Goal: Task Accomplishment & Management: Complete application form

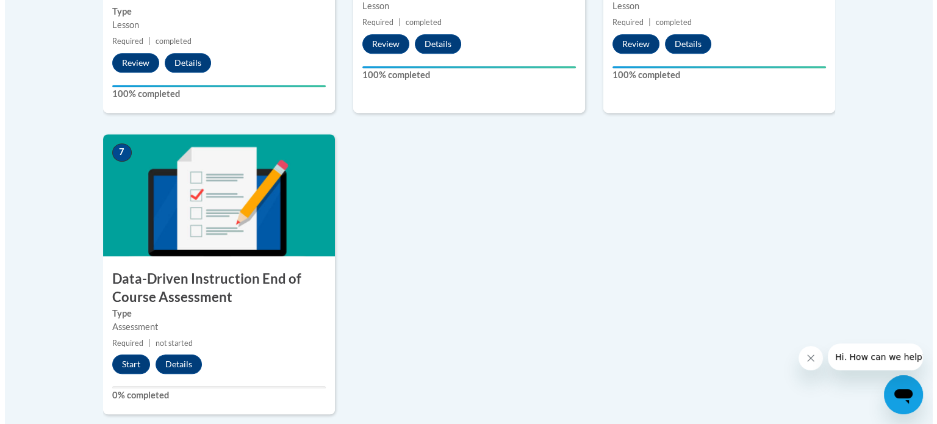
scroll to position [881, 0]
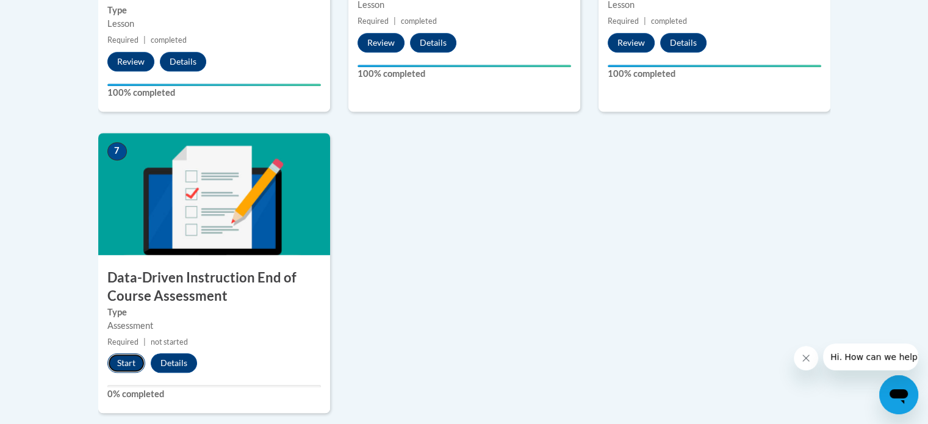
click at [120, 362] on button "Start" at bounding box center [126, 363] width 38 height 20
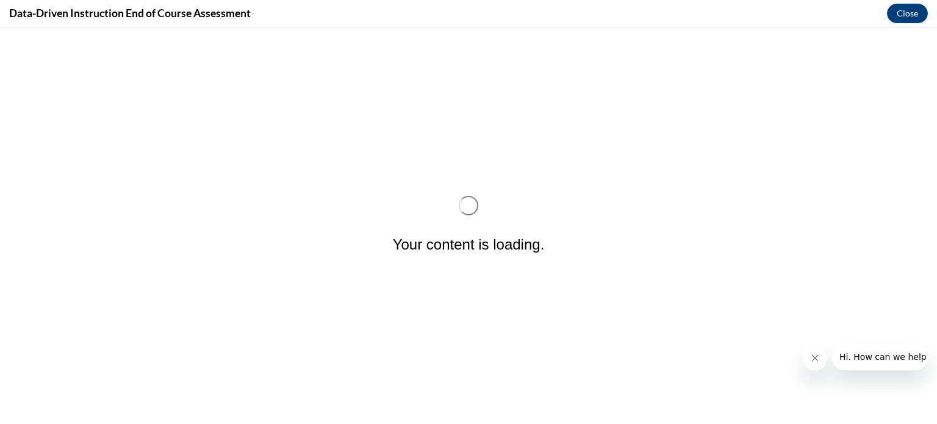
scroll to position [0, 0]
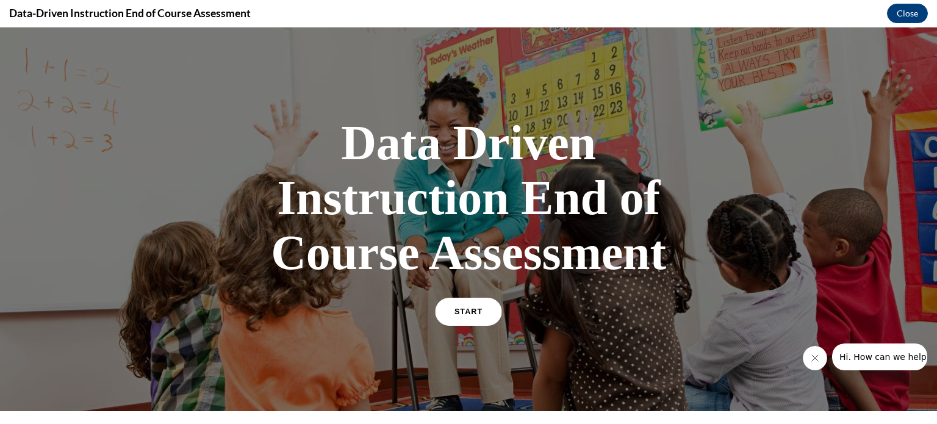
click at [469, 313] on span "START" at bounding box center [468, 311] width 28 height 9
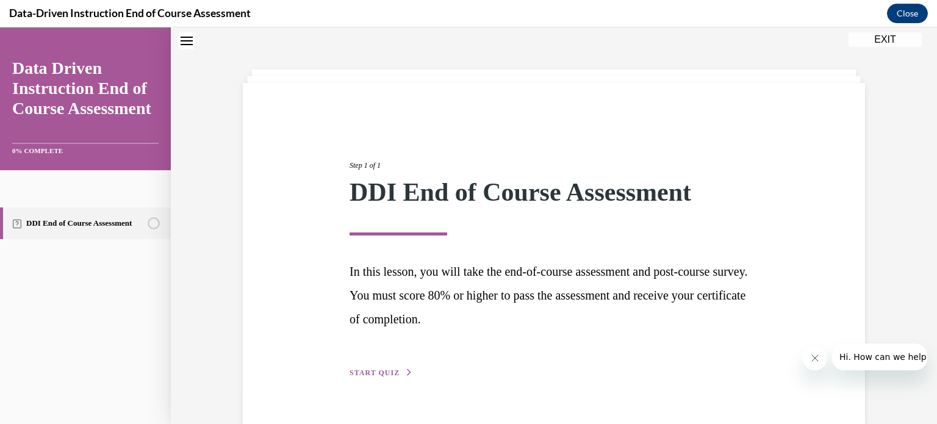
scroll to position [66, 0]
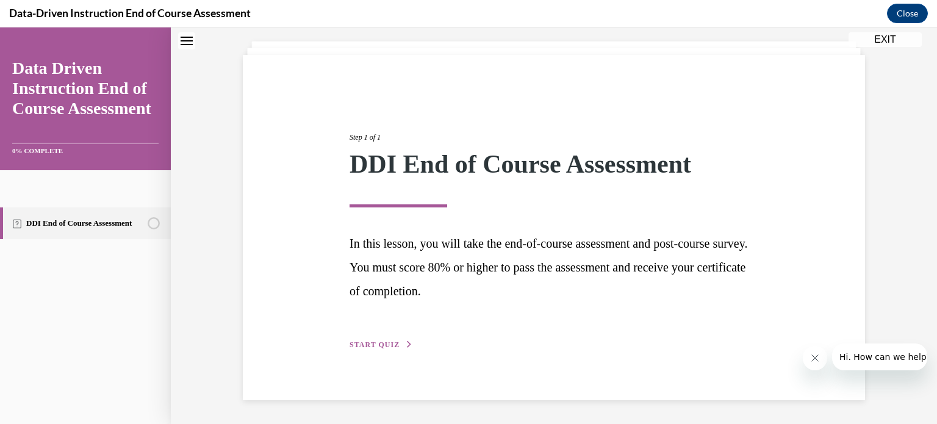
click at [362, 356] on div "Step 1 of 1 DDI End of Course Assessment In this lesson, you will take the end-…" at bounding box center [554, 227] width 622 height 345
click at [362, 341] on span "START QUIZ" at bounding box center [374, 344] width 50 height 9
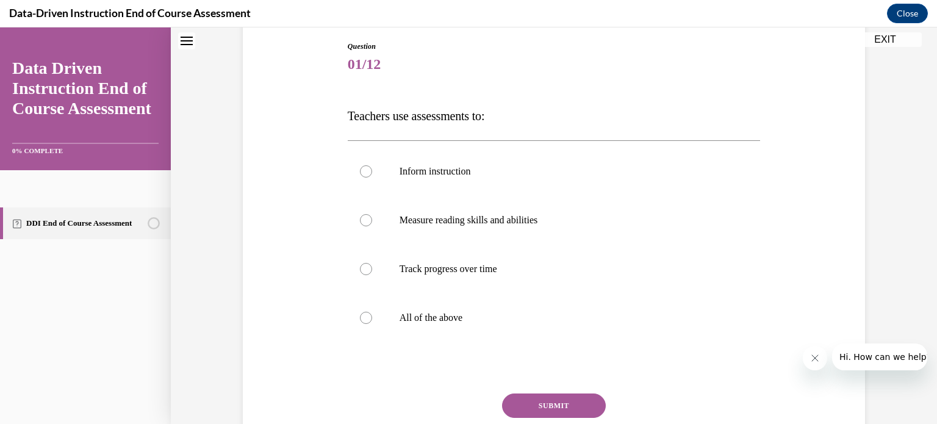
scroll to position [131, 0]
click at [360, 315] on div at bounding box center [366, 316] width 12 height 12
click at [360, 315] on input "All of the above" at bounding box center [366, 316] width 12 height 12
radio input "true"
click at [560, 400] on button "SUBMIT" at bounding box center [554, 404] width 104 height 24
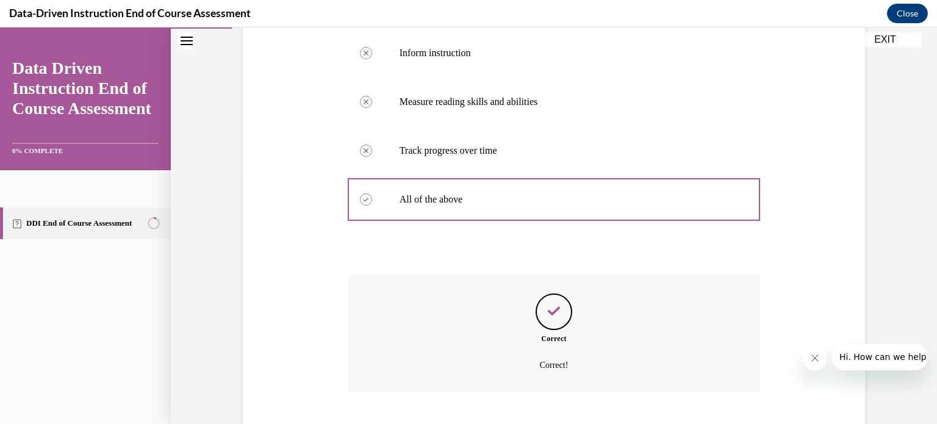
scroll to position [321, 0]
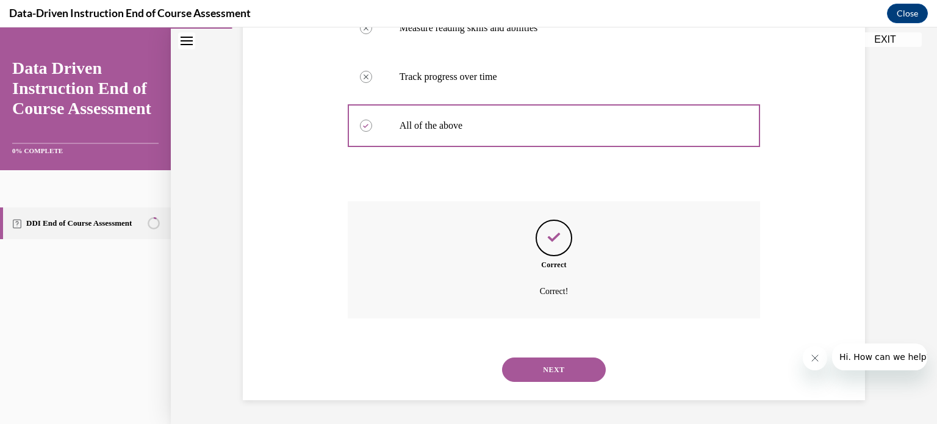
click at [559, 369] on button "NEXT" at bounding box center [554, 369] width 104 height 24
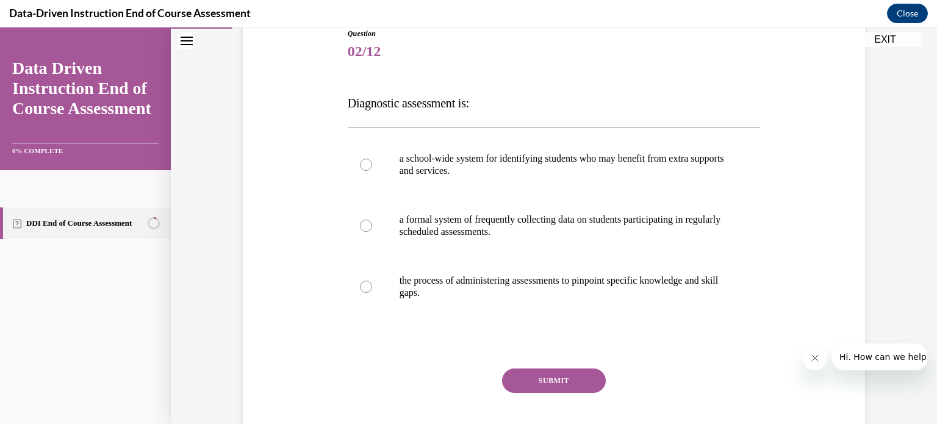
scroll to position [149, 0]
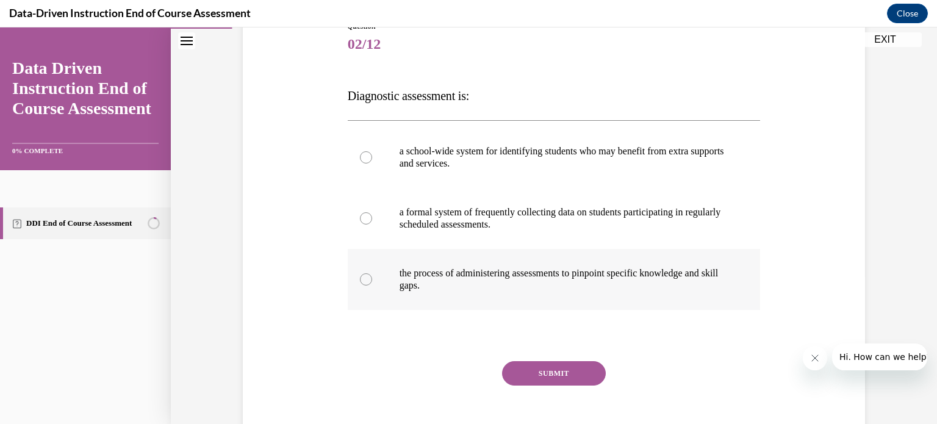
click at [365, 282] on div at bounding box center [366, 279] width 12 height 12
click at [365, 282] on input "the process of administering assessments to pinpoint specific knowledge and ski…" at bounding box center [366, 279] width 12 height 12
radio input "true"
click at [542, 373] on button "SUBMIT" at bounding box center [554, 373] width 104 height 24
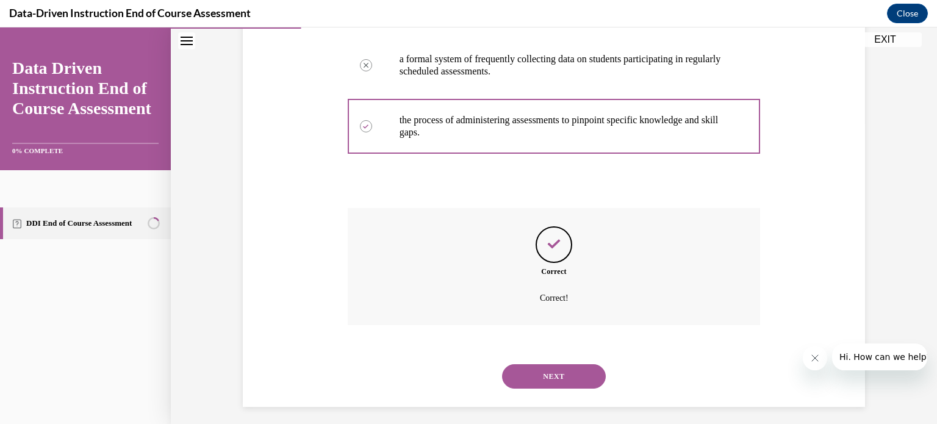
scroll to position [309, 0]
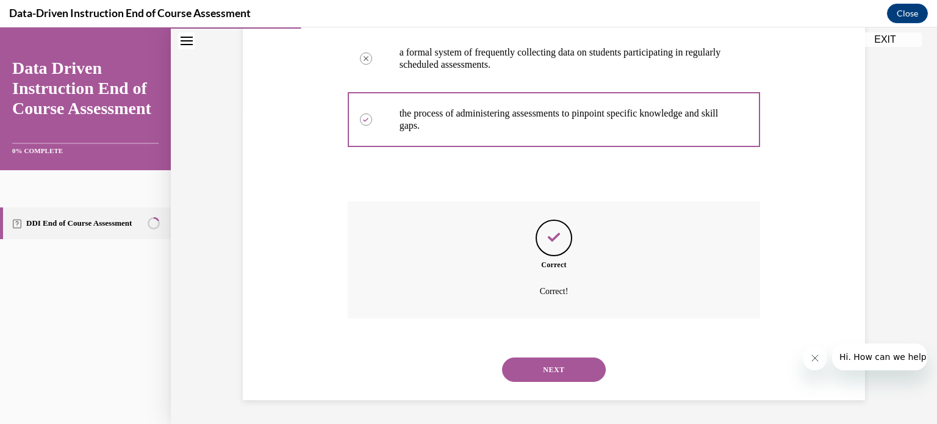
click at [542, 373] on button "NEXT" at bounding box center [554, 369] width 104 height 24
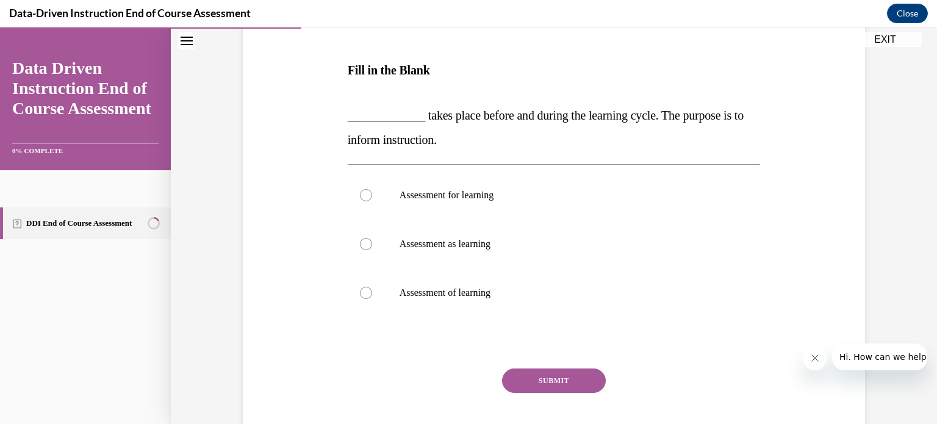
scroll to position [176, 0]
click at [542, 373] on button "SUBMIT" at bounding box center [554, 379] width 104 height 24
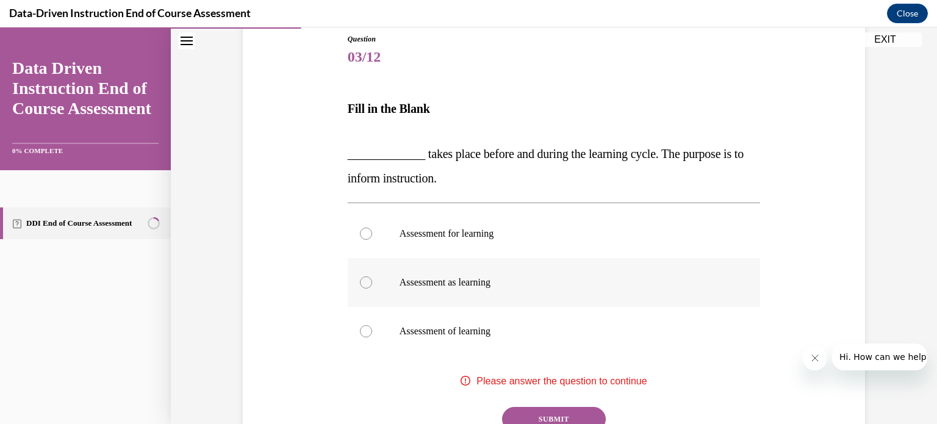
scroll to position [137, 0]
click at [361, 233] on div at bounding box center [366, 233] width 12 height 12
click at [361, 233] on input "Assessment for learning" at bounding box center [366, 233] width 12 height 12
radio input "true"
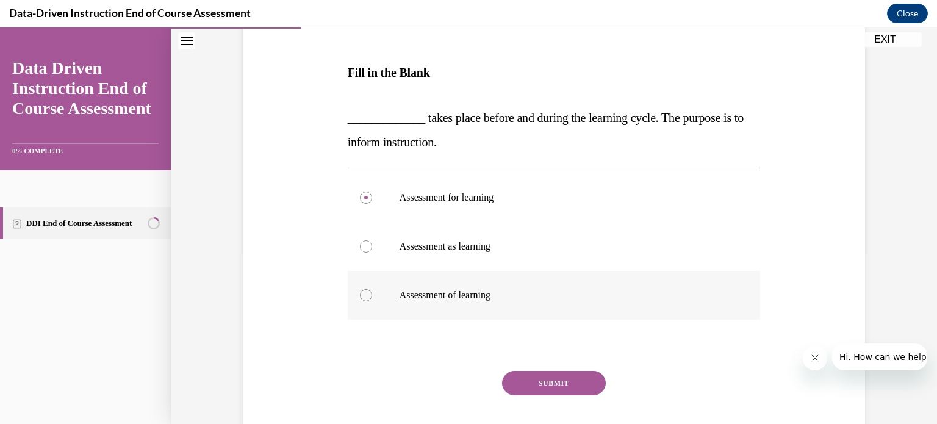
scroll to position [173, 0]
click at [554, 377] on button "SUBMIT" at bounding box center [554, 382] width 104 height 24
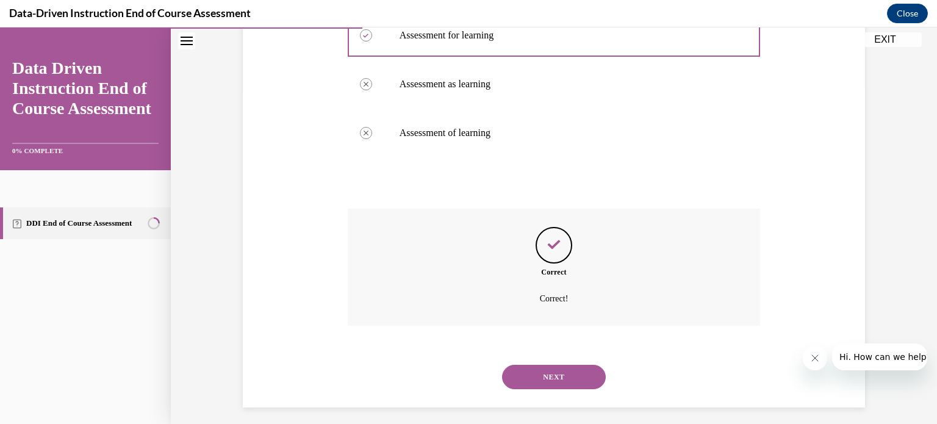
scroll to position [341, 0]
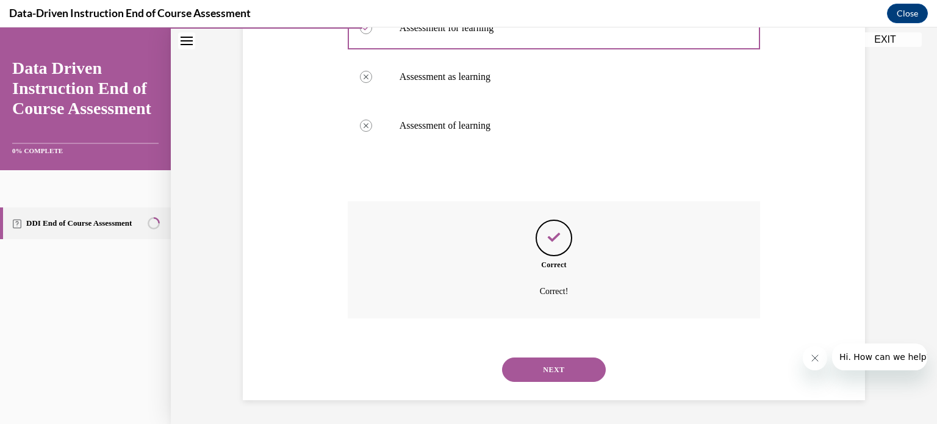
click at [552, 370] on button "NEXT" at bounding box center [554, 369] width 104 height 24
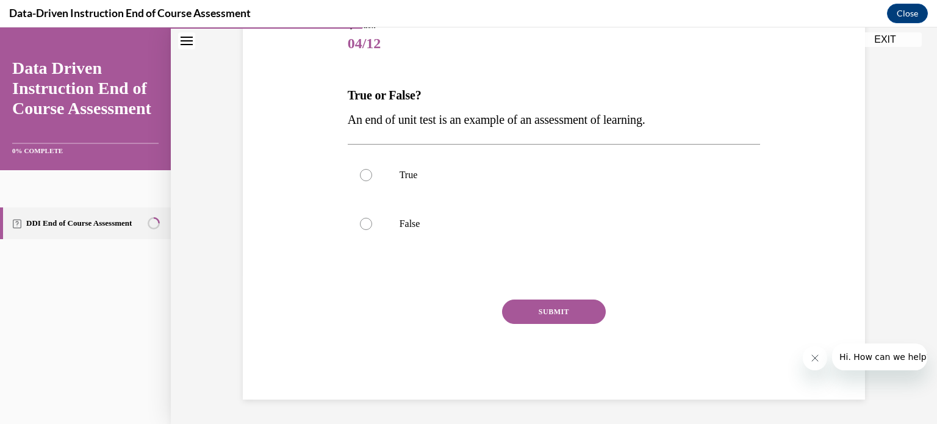
scroll to position [135, 0]
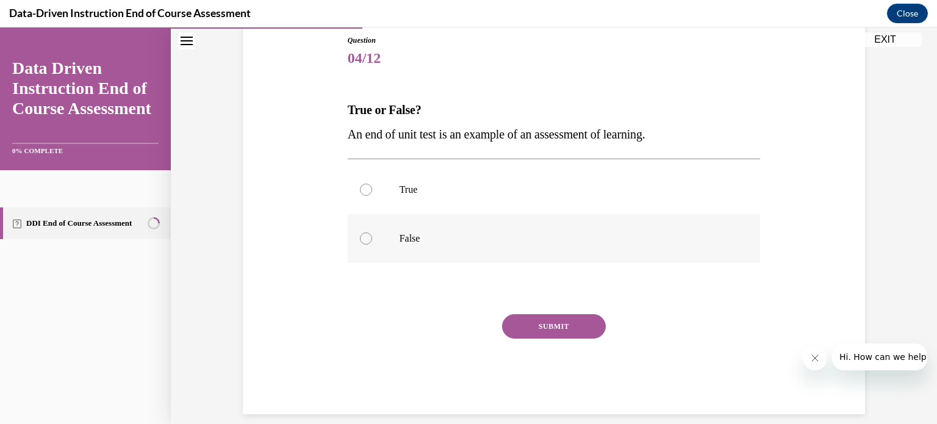
click at [363, 241] on div at bounding box center [366, 238] width 12 height 12
click at [363, 241] on input "False" at bounding box center [366, 238] width 12 height 12
radio input "true"
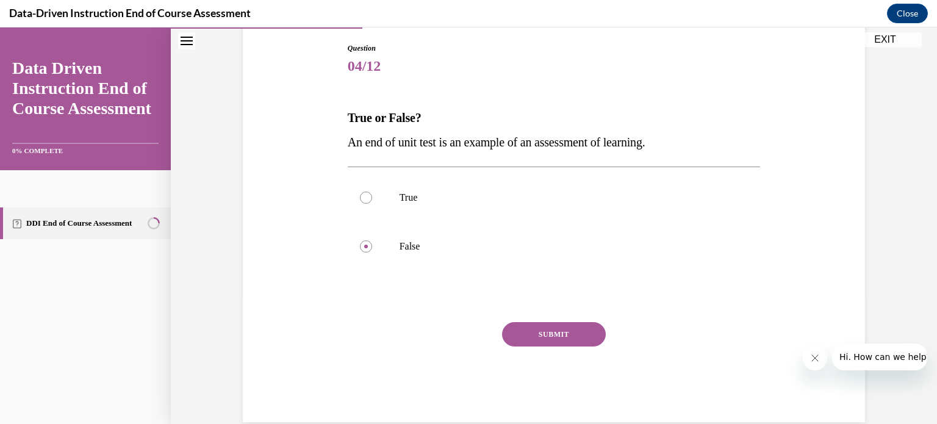
scroll to position [149, 0]
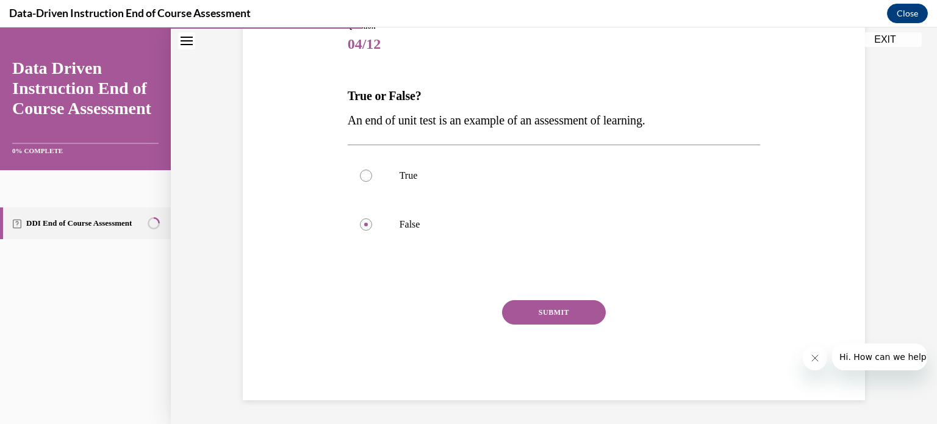
click at [546, 309] on button "SUBMIT" at bounding box center [554, 312] width 104 height 24
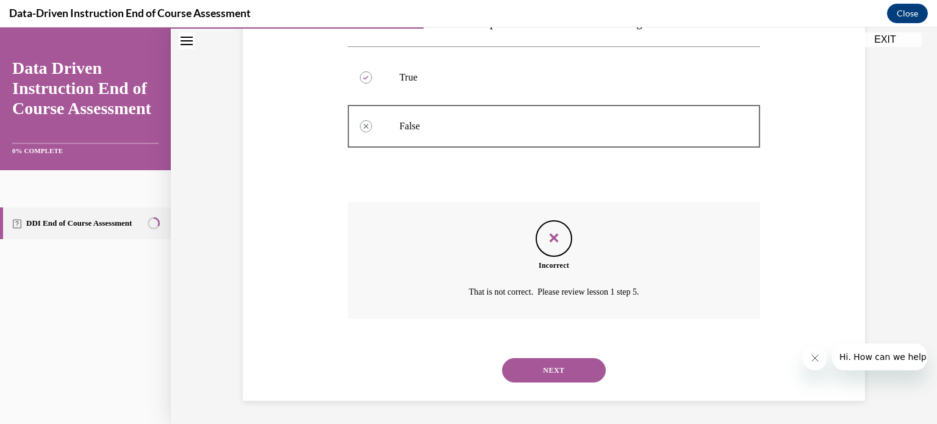
scroll to position [248, 0]
click at [360, 79] on div at bounding box center [366, 77] width 12 height 12
click at [574, 360] on button "NEXT" at bounding box center [554, 369] width 104 height 24
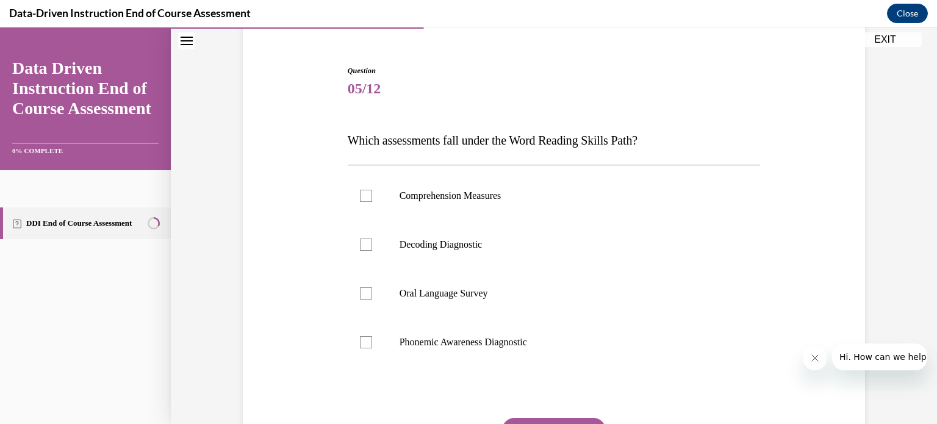
scroll to position [107, 0]
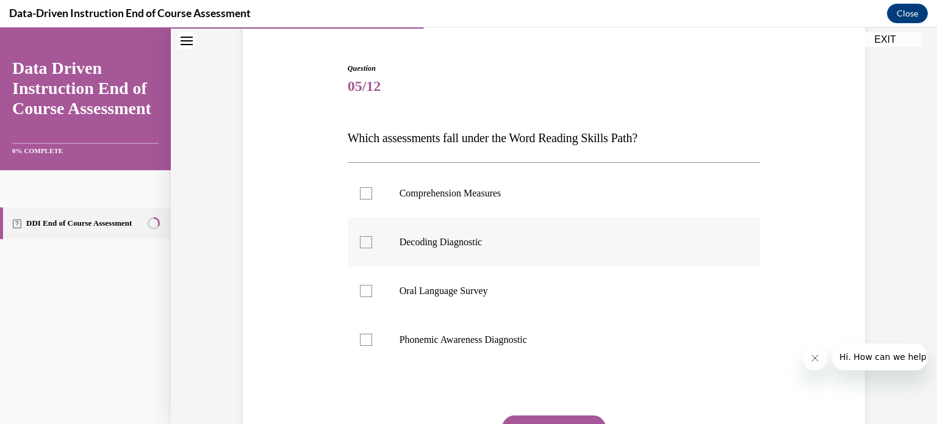
click at [363, 240] on div at bounding box center [366, 242] width 12 height 12
click at [363, 240] on input "Decoding Diagnostic" at bounding box center [366, 242] width 12 height 12
checkbox input "true"
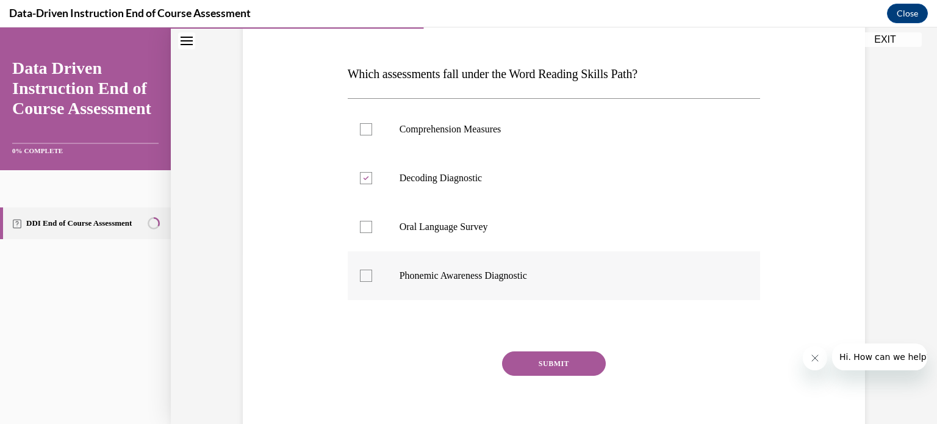
scroll to position [174, 0]
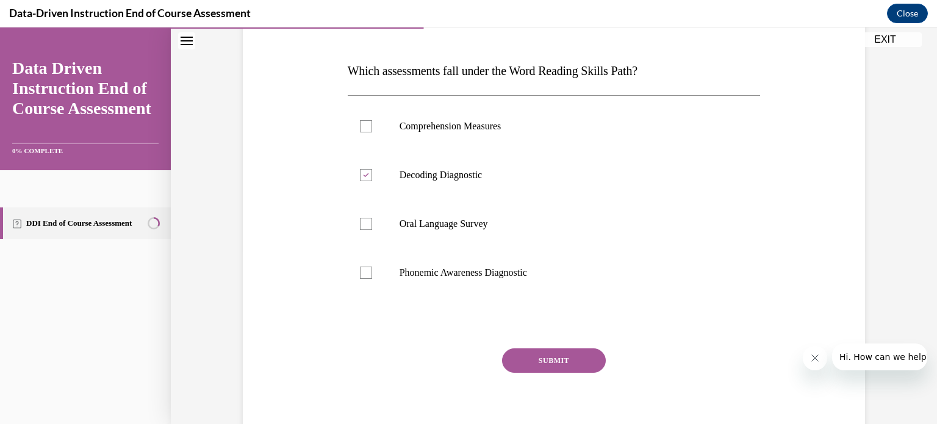
click at [531, 357] on button "SUBMIT" at bounding box center [554, 360] width 104 height 24
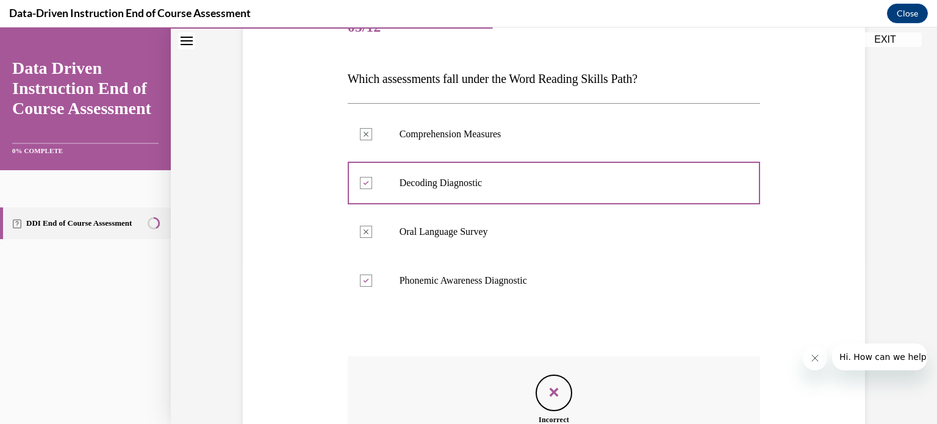
scroll to position [321, 0]
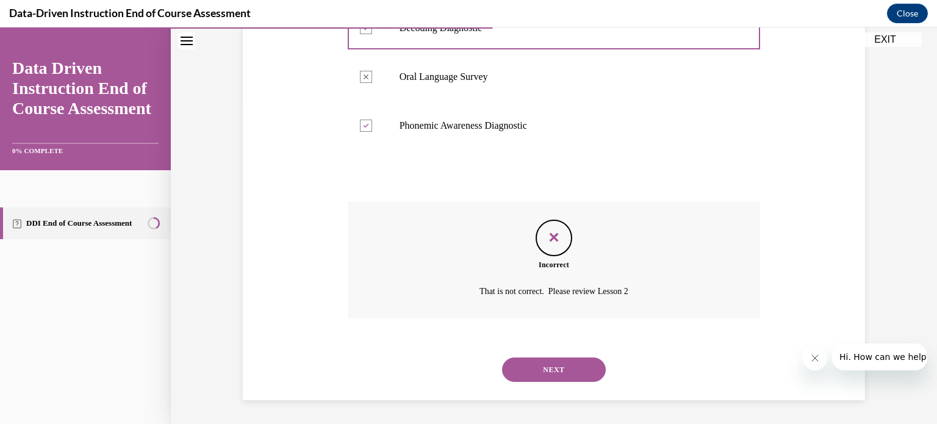
click at [567, 366] on button "NEXT" at bounding box center [554, 369] width 104 height 24
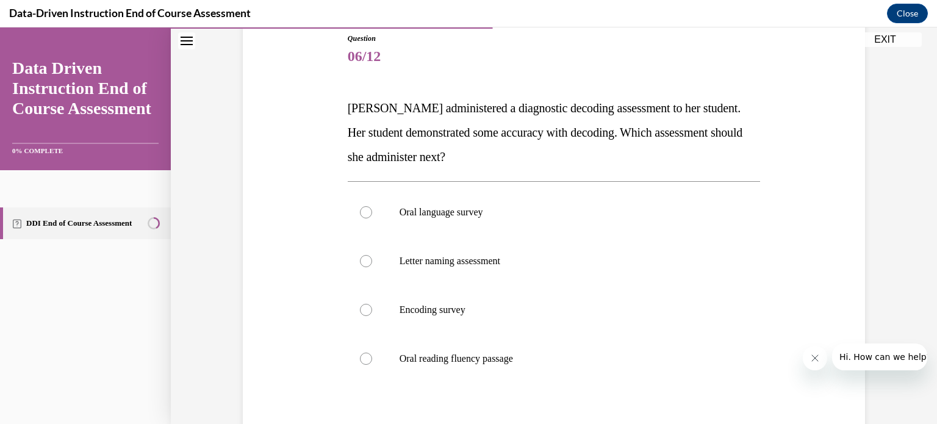
scroll to position [138, 0]
click at [365, 259] on div at bounding box center [366, 260] width 12 height 12
click at [365, 259] on input "Letter naming assessment" at bounding box center [366, 260] width 12 height 12
radio input "true"
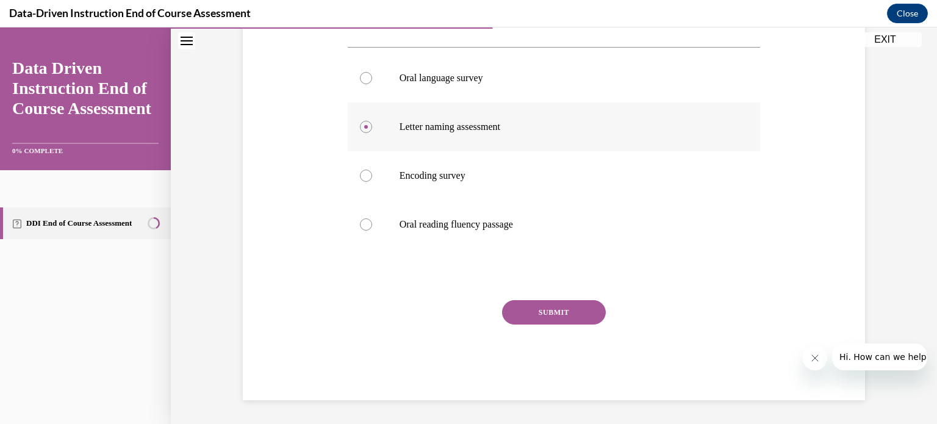
scroll to position [271, 0]
click at [524, 306] on button "SUBMIT" at bounding box center [554, 312] width 104 height 24
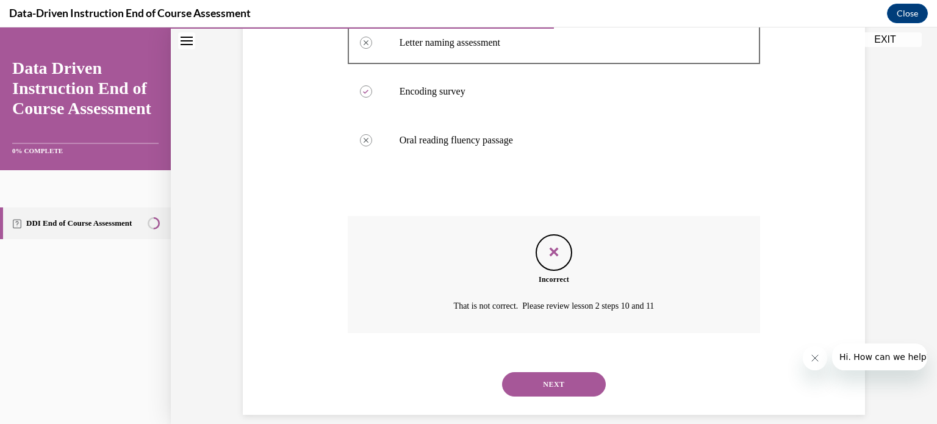
scroll to position [370, 0]
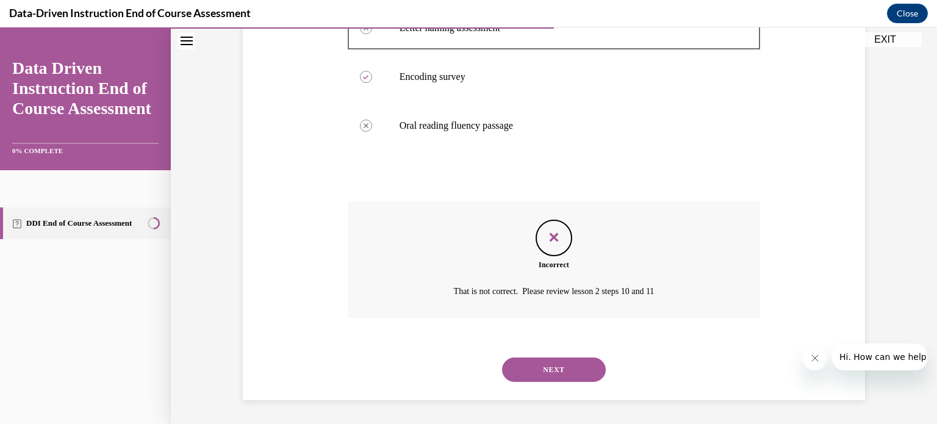
click at [536, 362] on button "NEXT" at bounding box center [554, 369] width 104 height 24
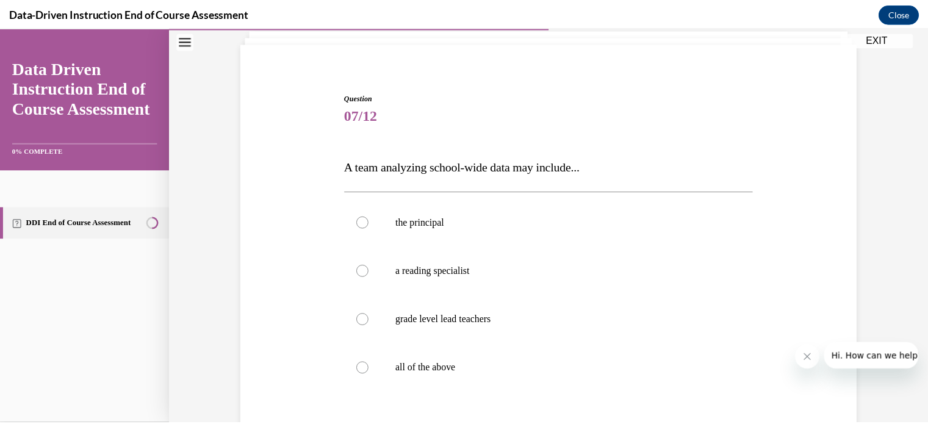
scroll to position [93, 0]
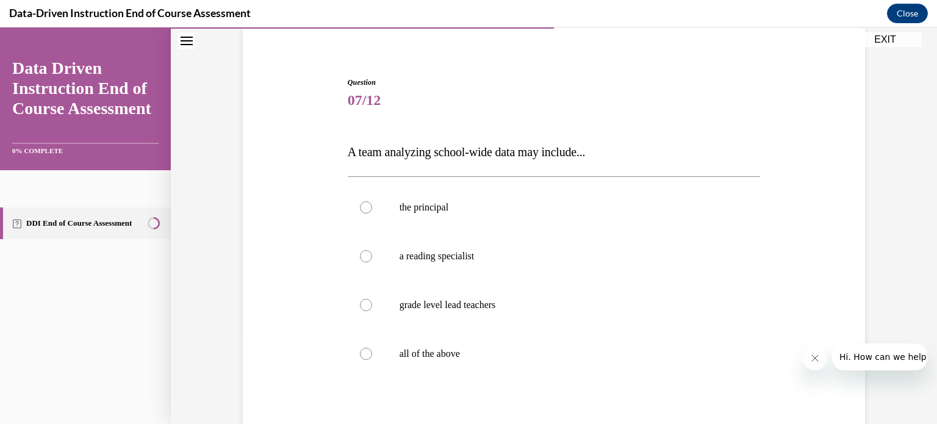
click at [899, 38] on button "EXIT" at bounding box center [884, 39] width 73 height 15
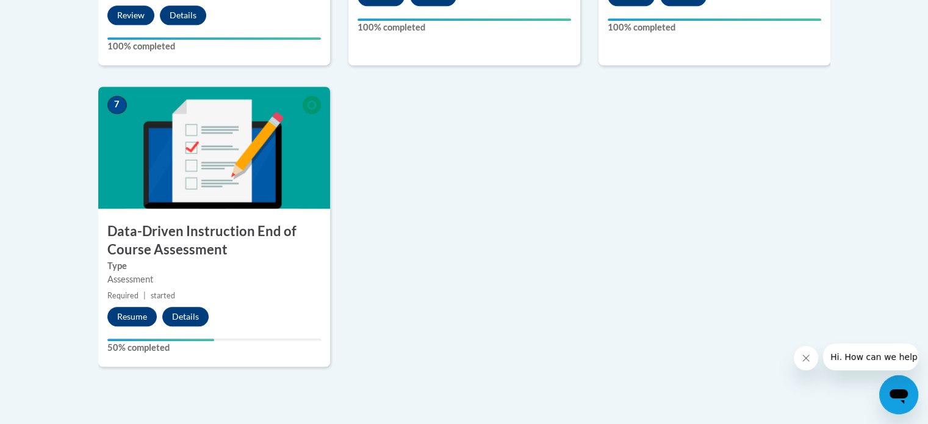
scroll to position [928, 0]
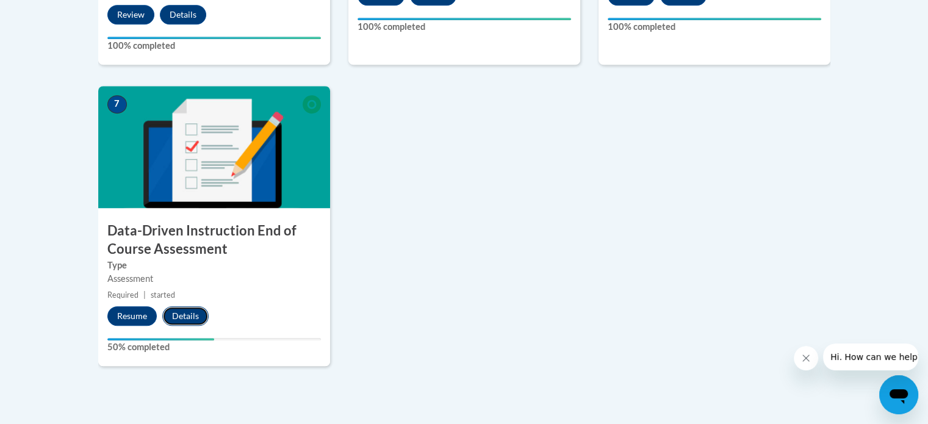
click at [183, 310] on button "Details" at bounding box center [185, 316] width 46 height 20
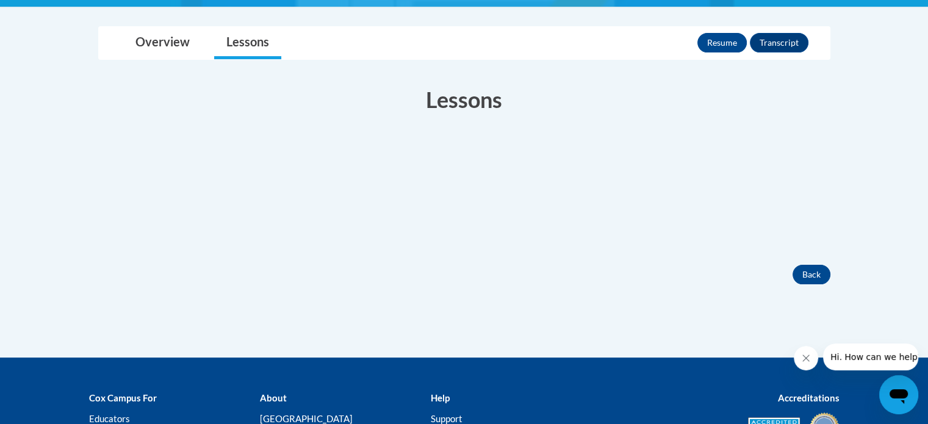
scroll to position [280, 0]
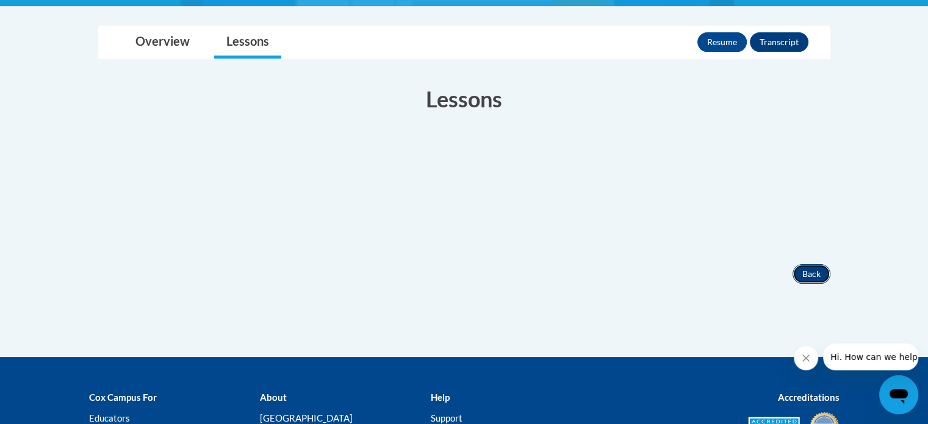
click at [806, 273] on button "Back" at bounding box center [811, 274] width 38 height 20
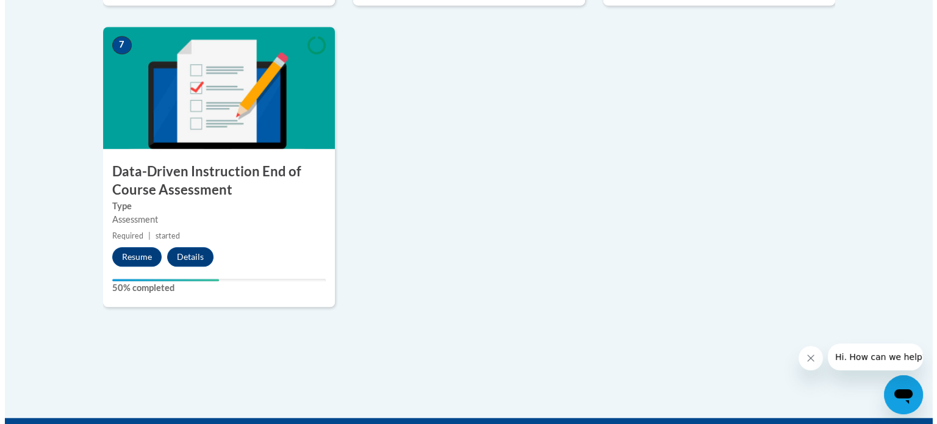
scroll to position [987, 0]
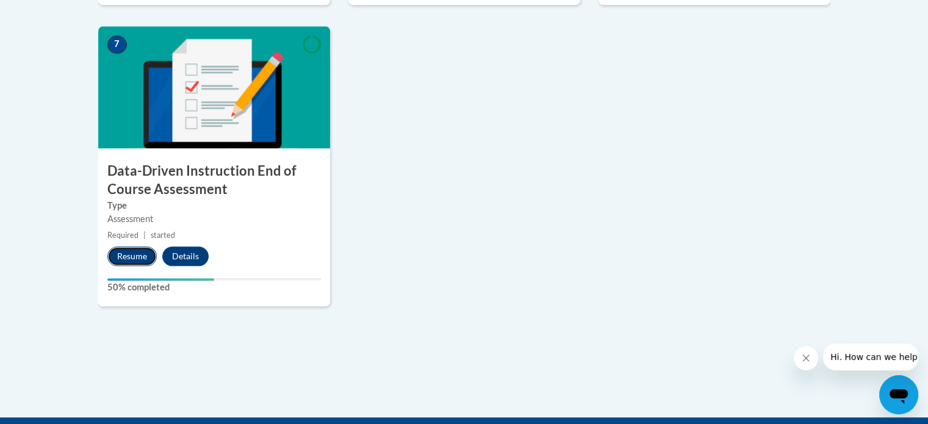
click at [132, 257] on button "Resume" at bounding box center [131, 256] width 49 height 20
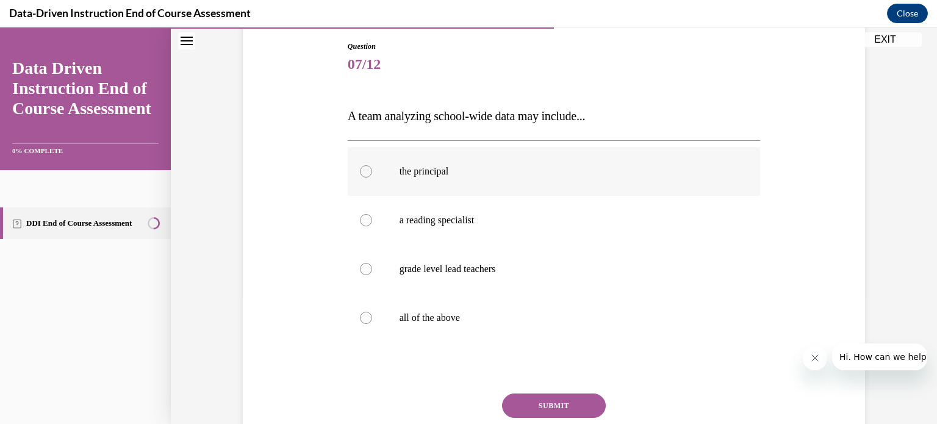
scroll to position [129, 0]
click at [360, 316] on div at bounding box center [366, 317] width 12 height 12
click at [360, 316] on input "all of the above" at bounding box center [366, 317] width 12 height 12
radio input "true"
click at [538, 398] on button "SUBMIT" at bounding box center [554, 405] width 104 height 24
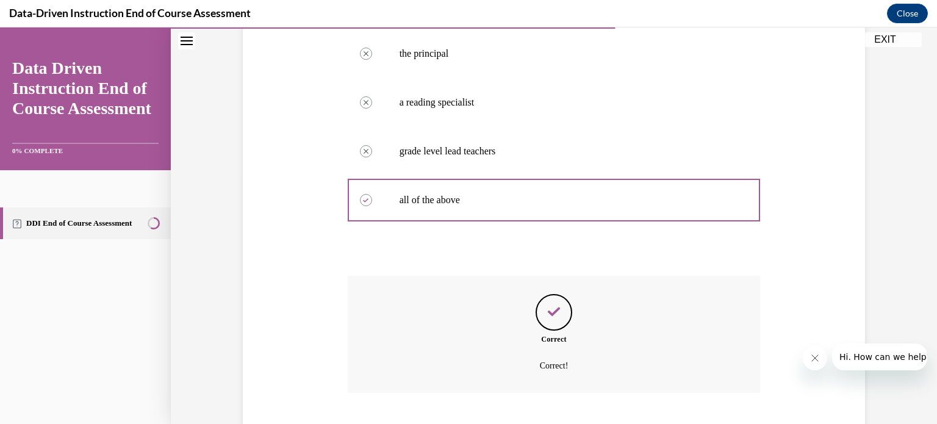
scroll to position [321, 0]
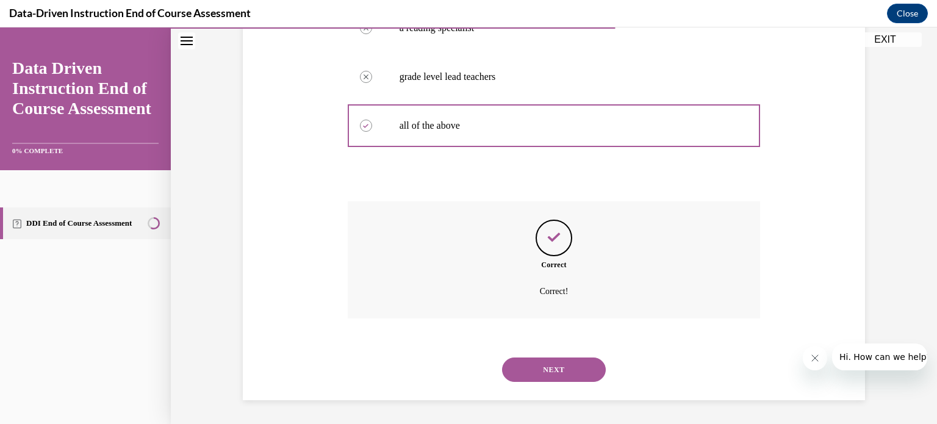
click at [541, 368] on button "NEXT" at bounding box center [554, 369] width 104 height 24
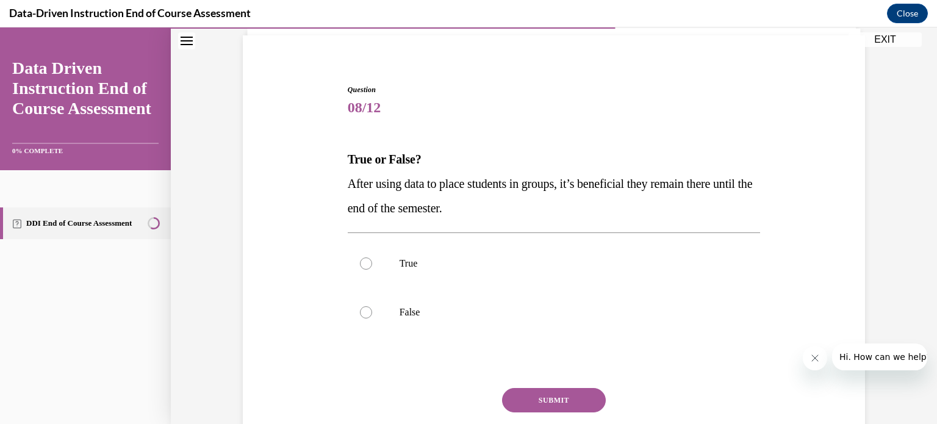
scroll to position [88, 0]
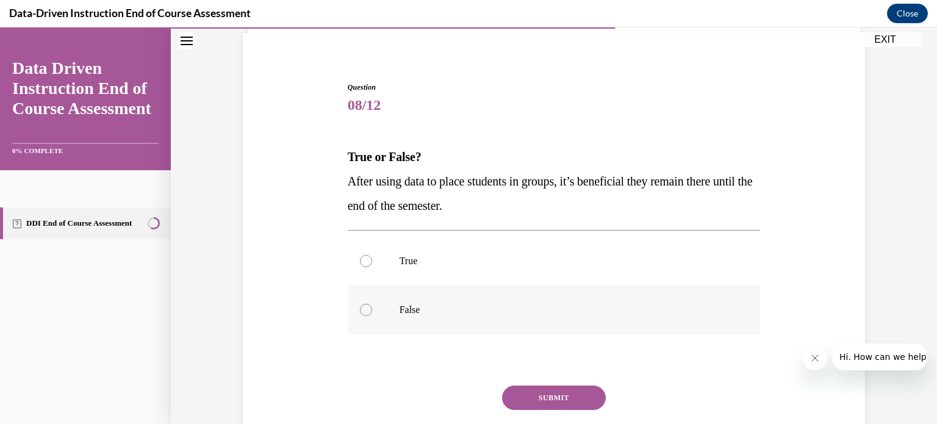
click at [360, 306] on div at bounding box center [366, 310] width 12 height 12
click at [360, 306] on input "False" at bounding box center [366, 310] width 12 height 12
radio input "true"
click at [522, 394] on button "SUBMIT" at bounding box center [554, 397] width 104 height 24
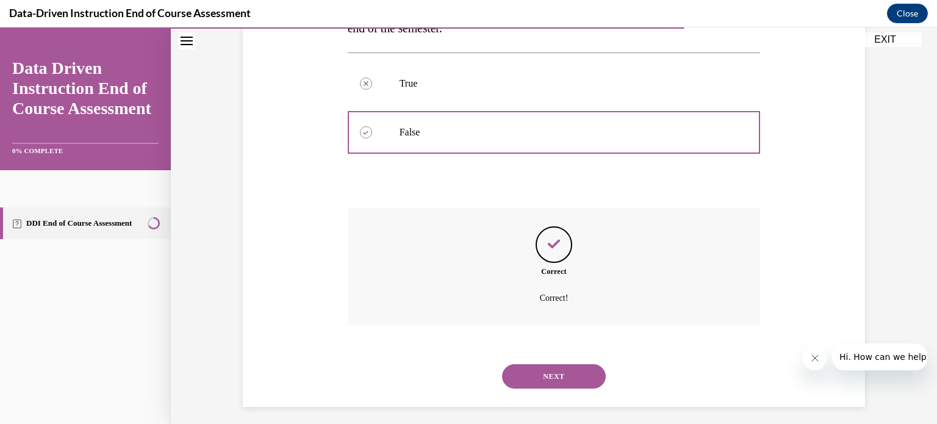
scroll to position [272, 0]
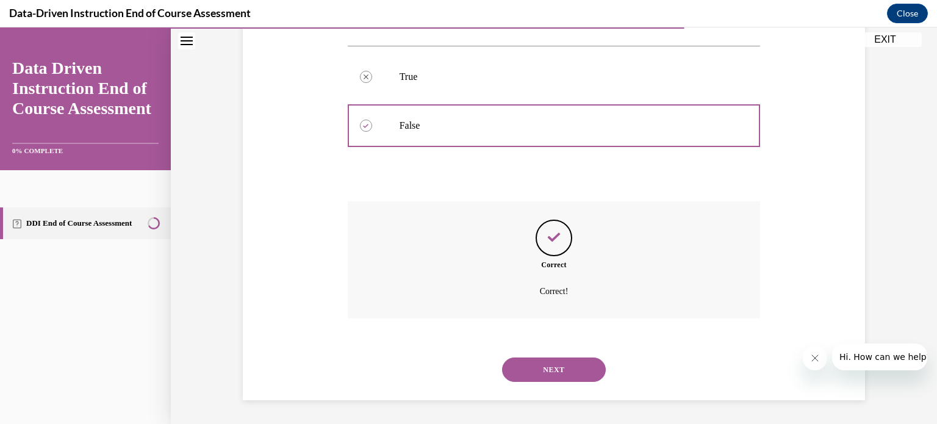
click at [528, 370] on button "NEXT" at bounding box center [554, 369] width 104 height 24
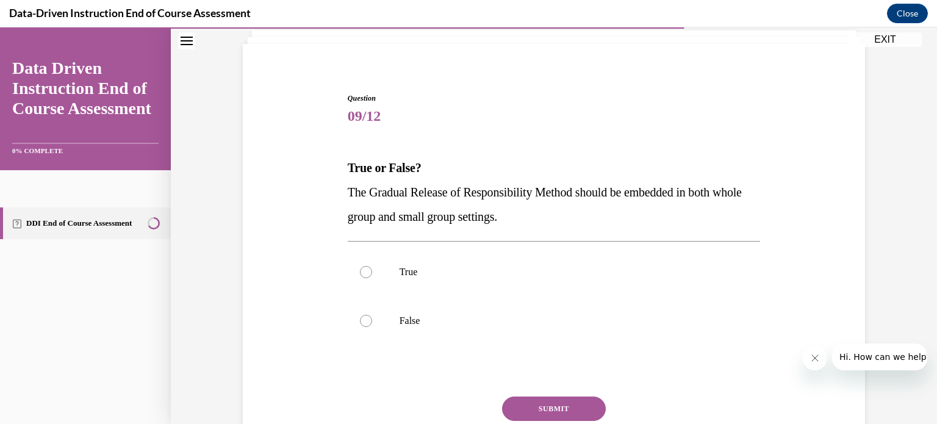
scroll to position [77, 0]
click at [361, 270] on div at bounding box center [366, 271] width 12 height 12
click at [361, 270] on input "True" at bounding box center [366, 271] width 12 height 12
radio input "true"
click at [527, 406] on button "SUBMIT" at bounding box center [554, 408] width 104 height 24
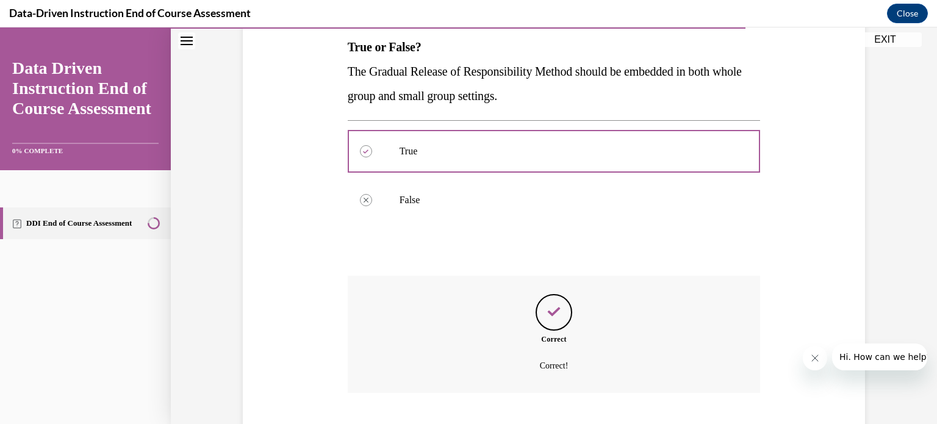
scroll to position [272, 0]
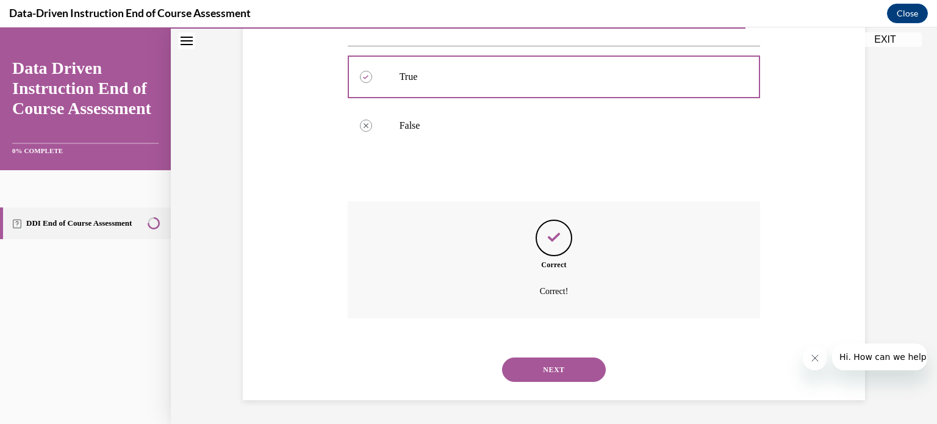
click at [537, 371] on button "NEXT" at bounding box center [554, 369] width 104 height 24
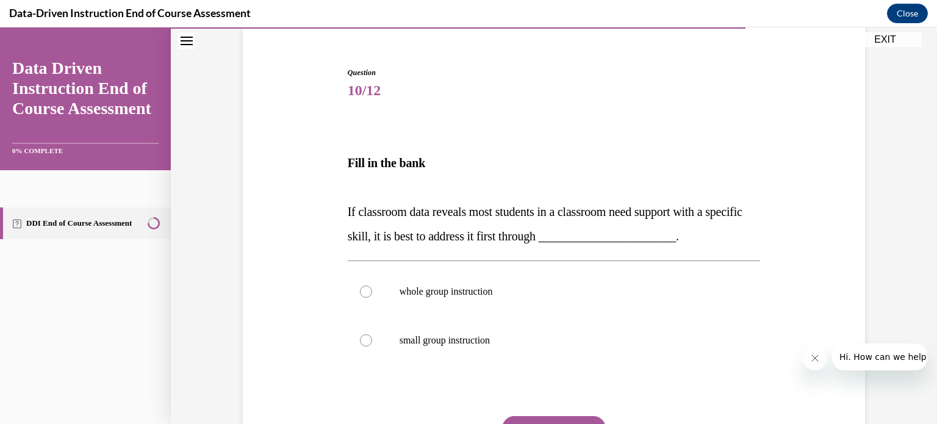
scroll to position [106, 0]
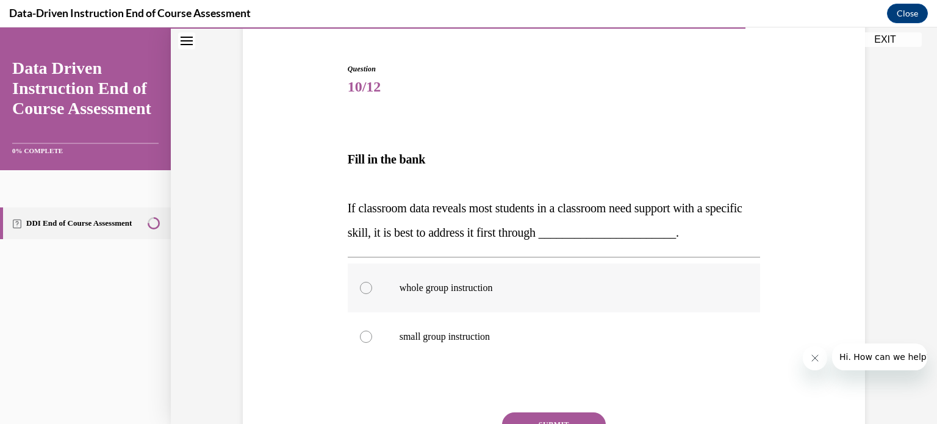
click at [360, 286] on div at bounding box center [366, 288] width 12 height 12
click at [360, 286] on input "whole group instruction" at bounding box center [366, 288] width 12 height 12
radio input "true"
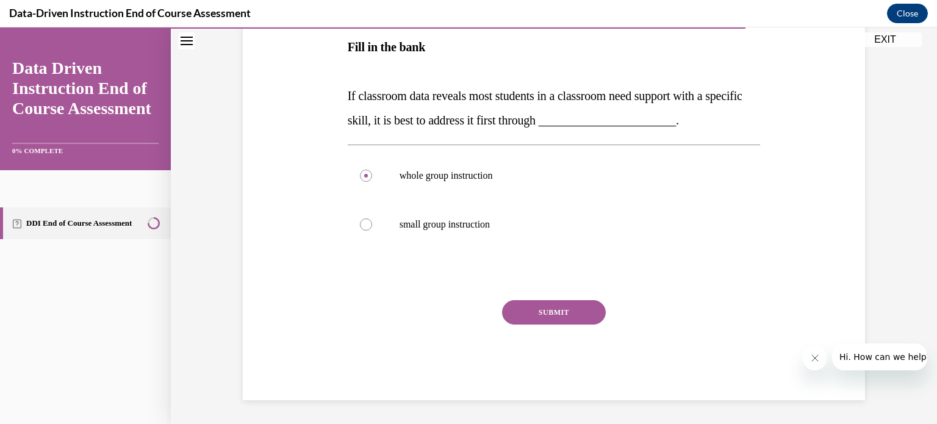
click at [550, 308] on button "SUBMIT" at bounding box center [554, 312] width 104 height 24
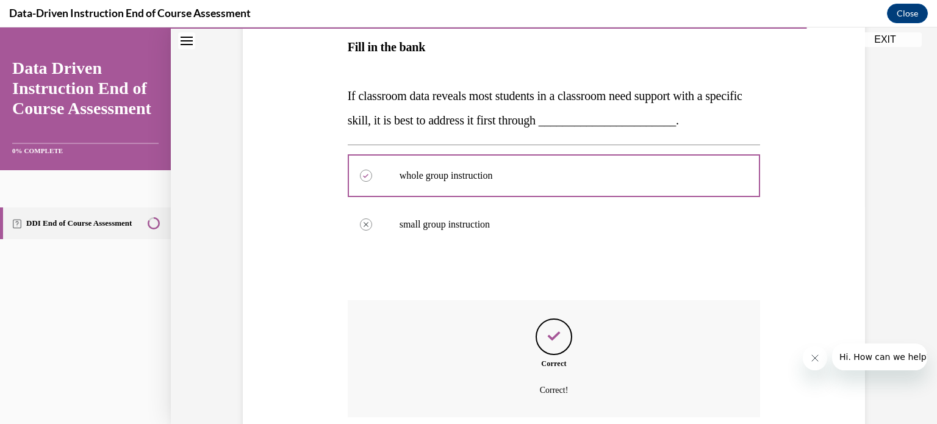
scroll to position [317, 0]
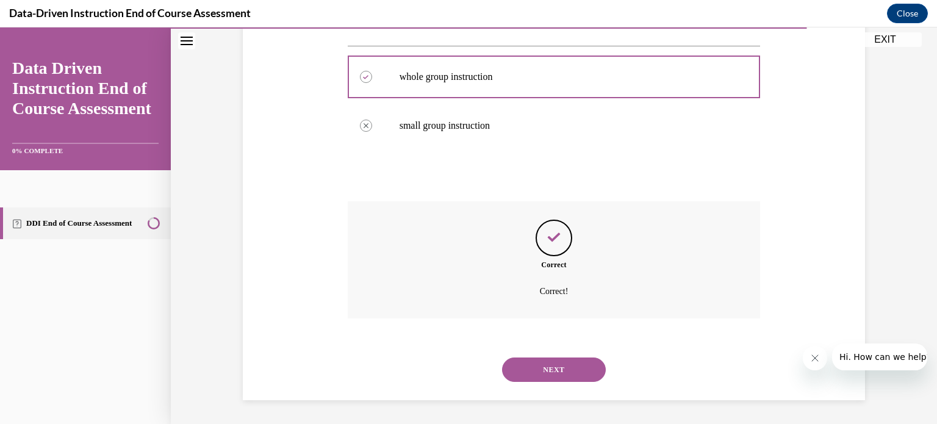
click at [551, 363] on button "NEXT" at bounding box center [554, 369] width 104 height 24
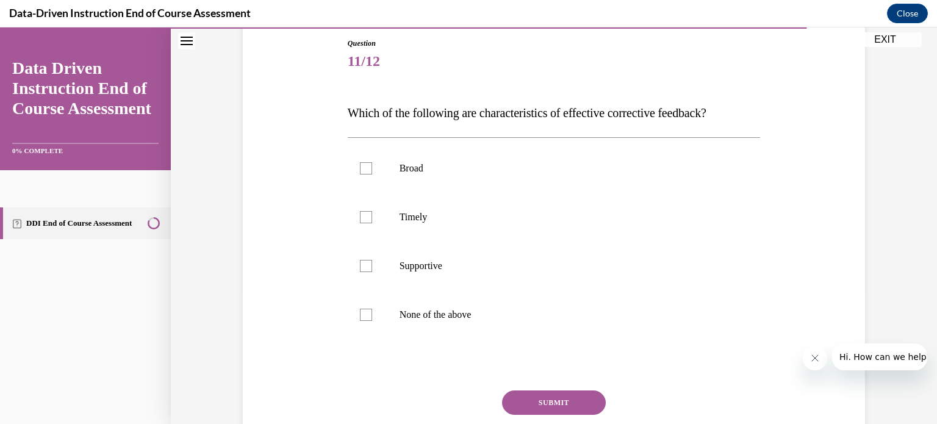
scroll to position [132, 0]
click at [361, 218] on div at bounding box center [366, 217] width 12 height 12
click at [361, 218] on input "Timely" at bounding box center [366, 217] width 12 height 12
checkbox input "true"
click at [362, 263] on div at bounding box center [366, 266] width 12 height 12
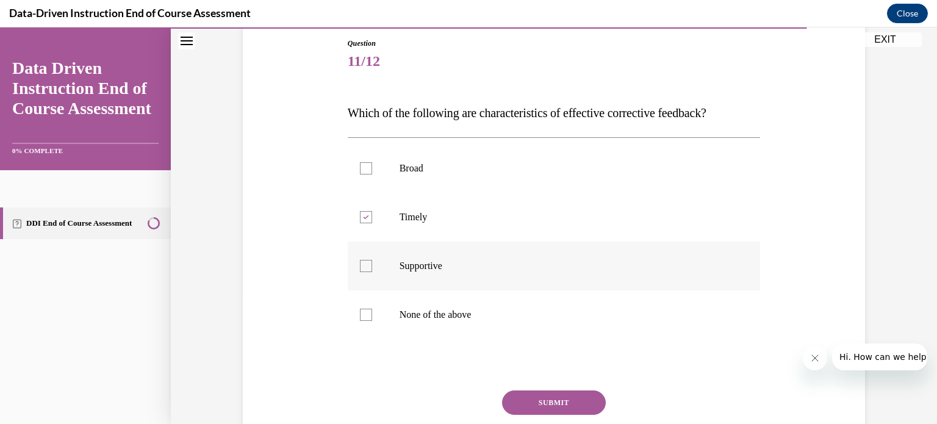
click at [362, 263] on input "Supportive" at bounding box center [366, 266] width 12 height 12
checkbox input "true"
click at [540, 397] on button "SUBMIT" at bounding box center [554, 402] width 104 height 24
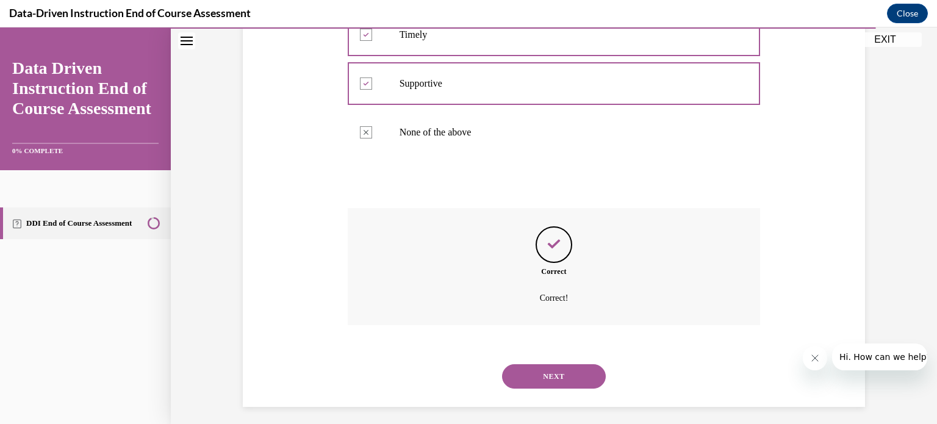
scroll to position [321, 0]
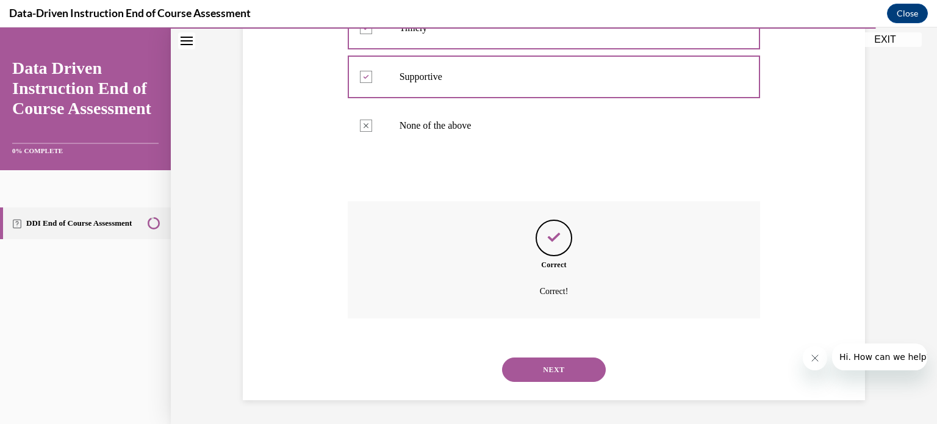
click at [542, 370] on button "NEXT" at bounding box center [554, 369] width 104 height 24
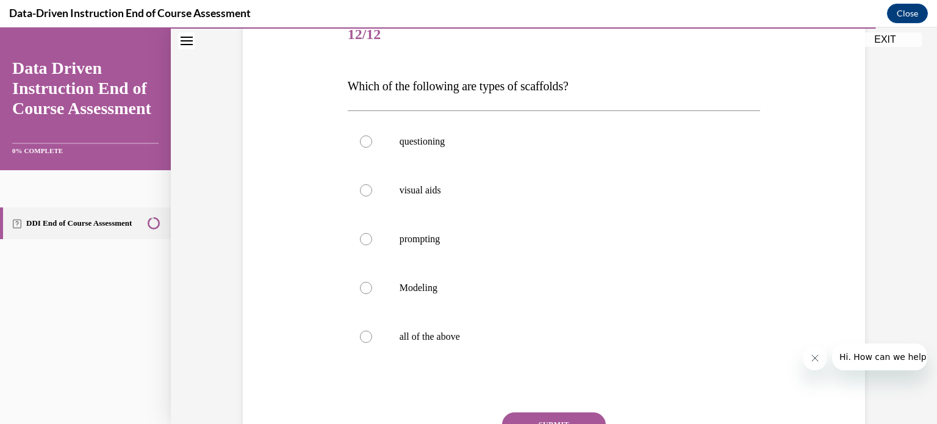
scroll to position [159, 0]
click at [360, 333] on div at bounding box center [366, 337] width 12 height 12
click at [360, 333] on input "all of the above" at bounding box center [366, 337] width 12 height 12
radio input "true"
click at [552, 412] on button "SUBMIT" at bounding box center [554, 424] width 104 height 24
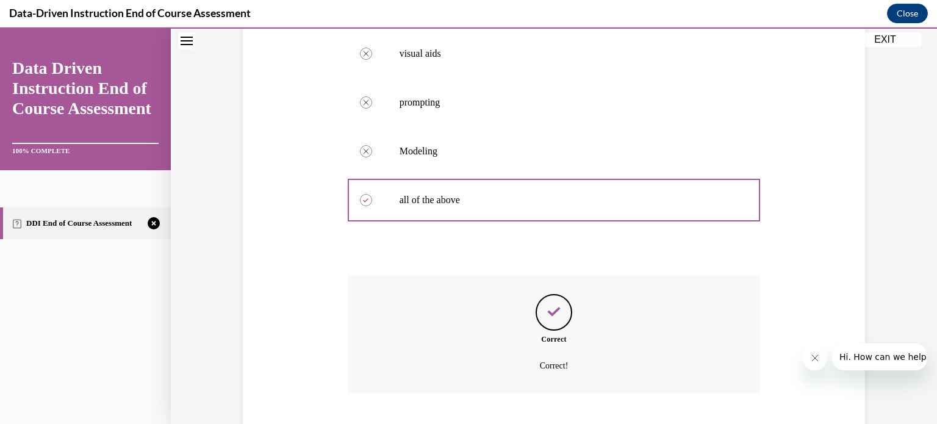
scroll to position [370, 0]
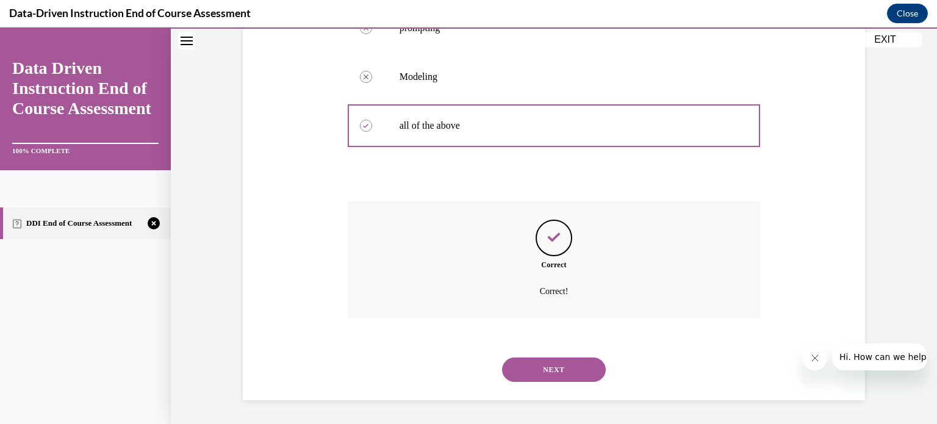
click at [550, 362] on button "NEXT" at bounding box center [554, 369] width 104 height 24
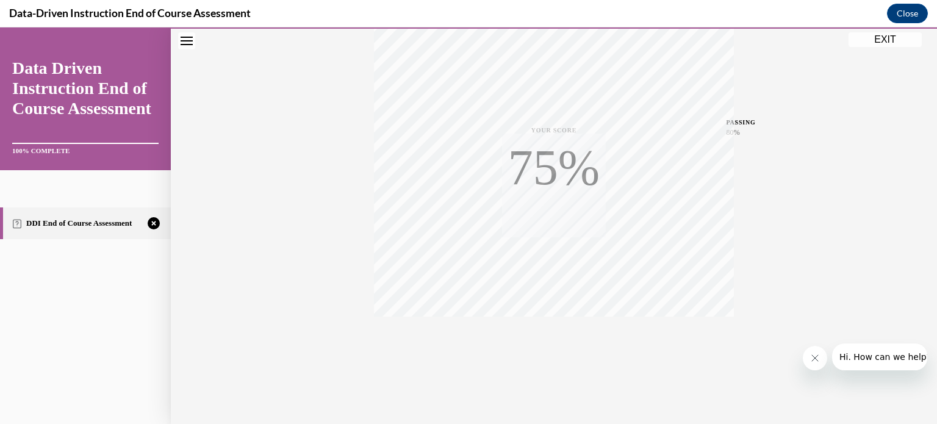
scroll to position [228, 0]
click at [552, 331] on span "TAKE AGAIN" at bounding box center [553, 332] width 43 height 7
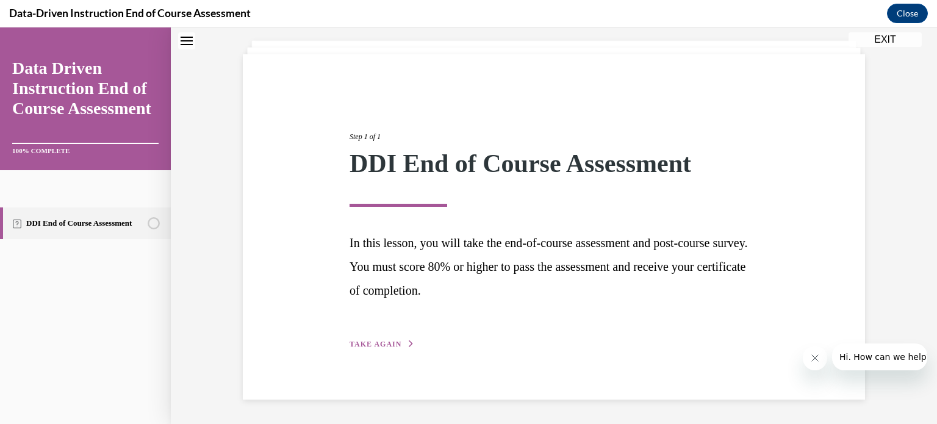
scroll to position [66, 0]
click at [384, 343] on span "TAKE AGAIN" at bounding box center [375, 344] width 52 height 9
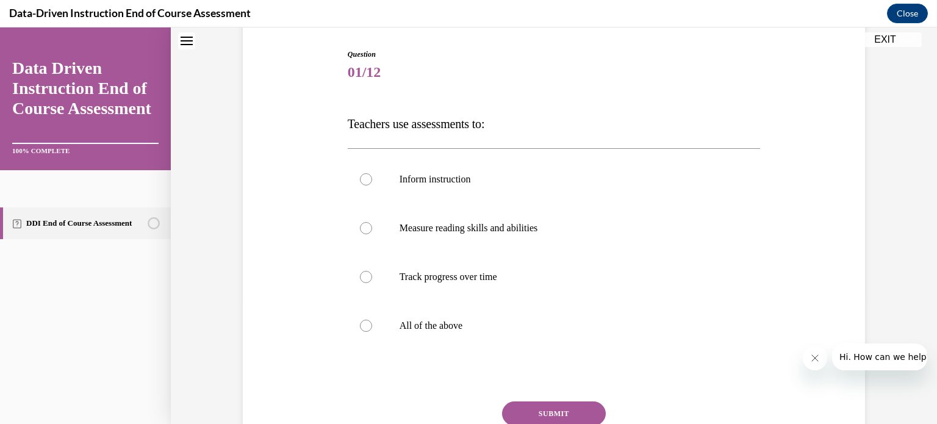
scroll to position [122, 0]
click at [360, 322] on div at bounding box center [366, 324] width 12 height 12
click at [360, 322] on input "All of the above" at bounding box center [366, 324] width 12 height 12
radio input "true"
click at [569, 412] on button "SUBMIT" at bounding box center [554, 412] width 104 height 24
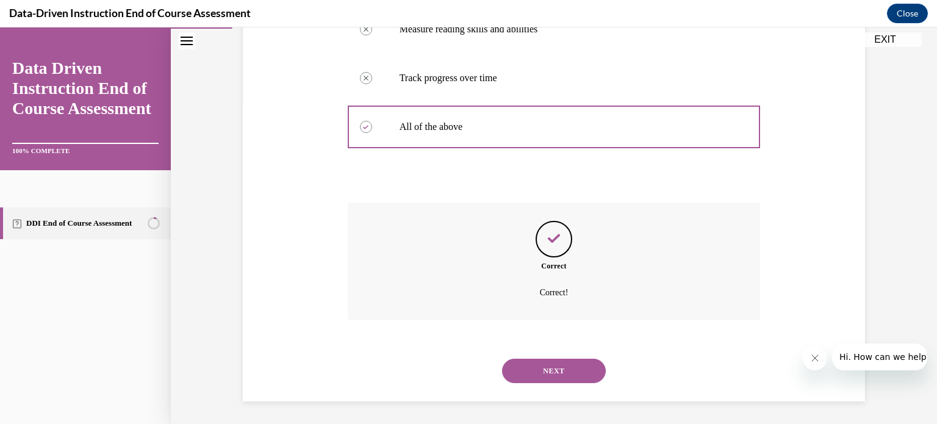
scroll to position [321, 0]
click at [563, 373] on button "NEXT" at bounding box center [554, 369] width 104 height 24
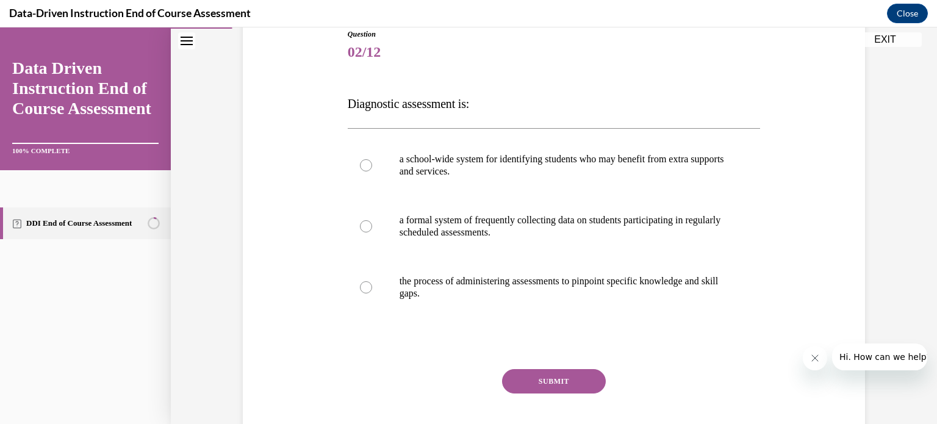
scroll to position [141, 0]
click at [361, 283] on div at bounding box center [366, 287] width 12 height 12
click at [361, 283] on input "the process of administering assessments to pinpoint specific knowledge and ski…" at bounding box center [366, 287] width 12 height 12
radio input "true"
click at [546, 377] on button "SUBMIT" at bounding box center [554, 380] width 104 height 24
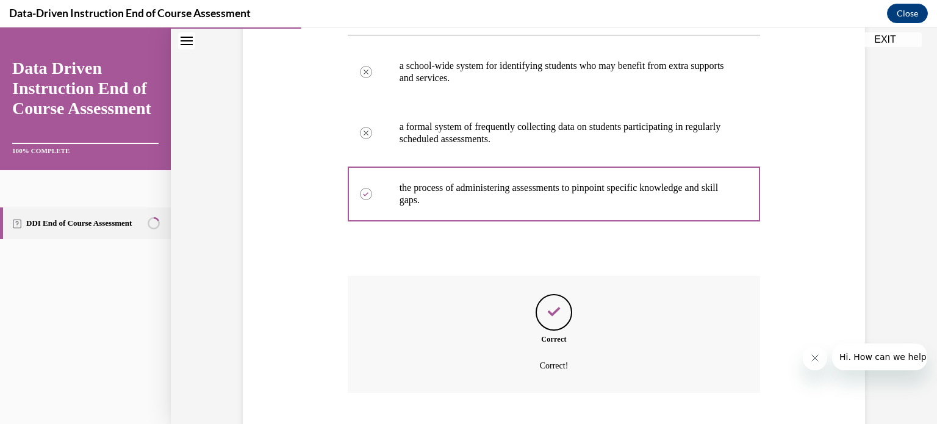
scroll to position [309, 0]
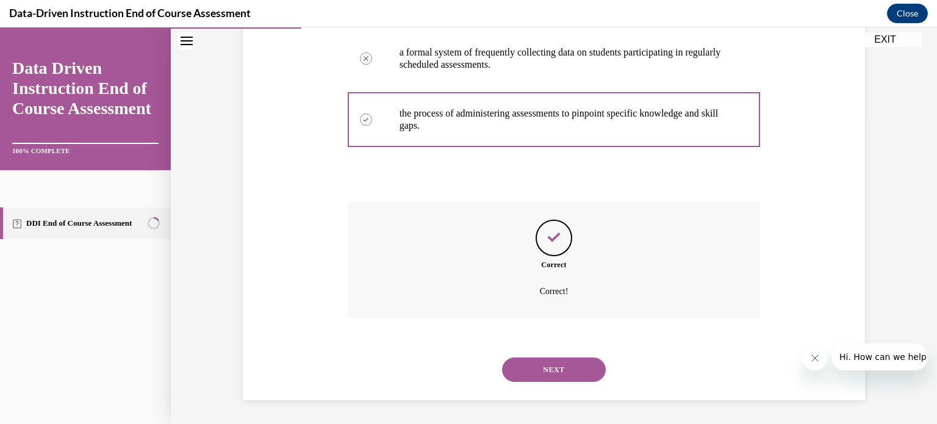
click at [543, 360] on button "NEXT" at bounding box center [554, 369] width 104 height 24
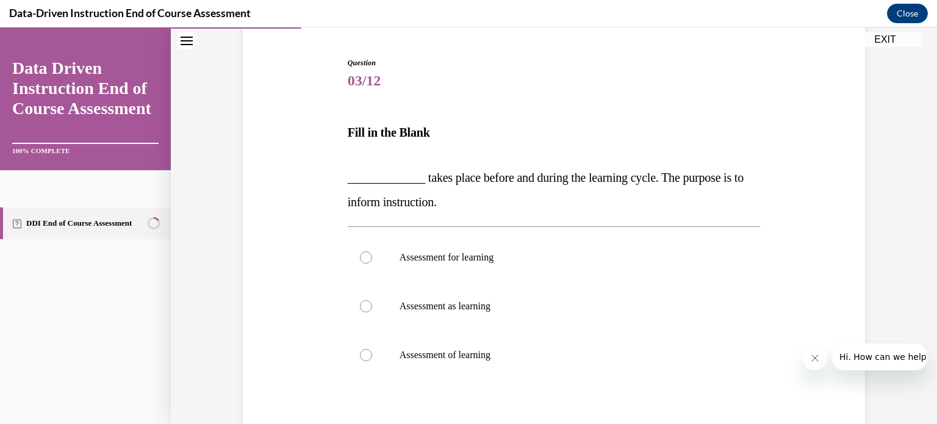
scroll to position [144, 0]
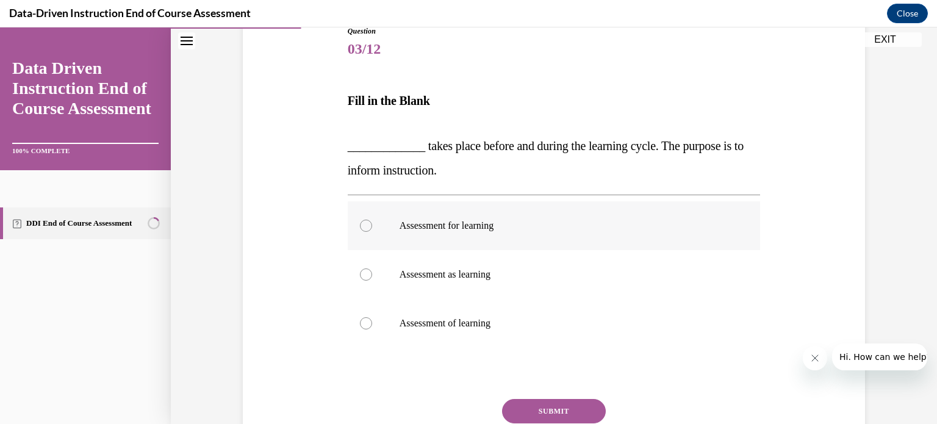
click at [360, 223] on div at bounding box center [366, 226] width 12 height 12
click at [360, 223] on input "Assessment for learning" at bounding box center [366, 226] width 12 height 12
radio input "true"
click at [573, 399] on button "SUBMIT" at bounding box center [554, 411] width 104 height 24
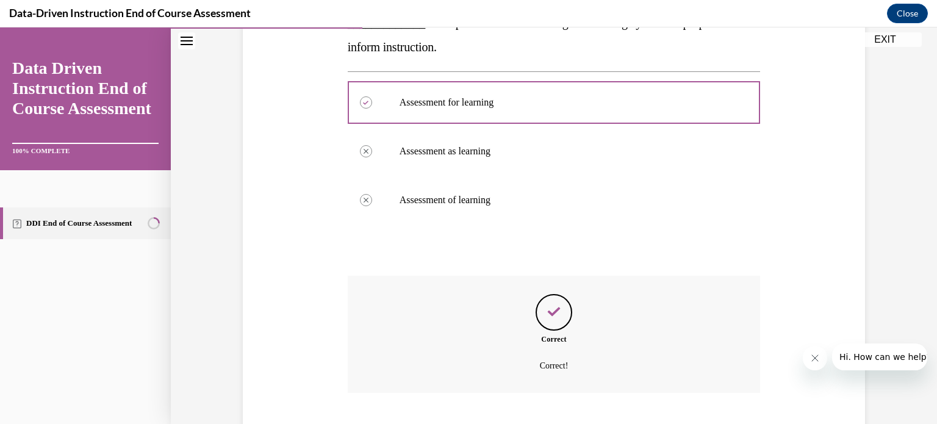
scroll to position [341, 0]
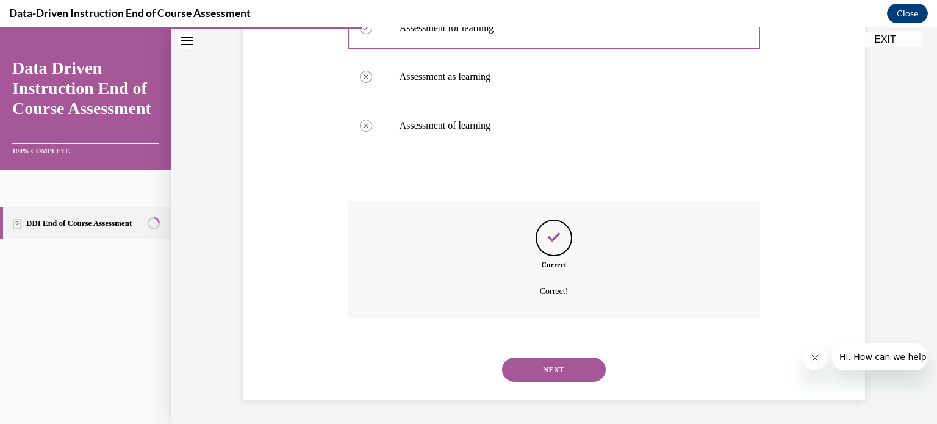
click at [568, 370] on button "NEXT" at bounding box center [554, 369] width 104 height 24
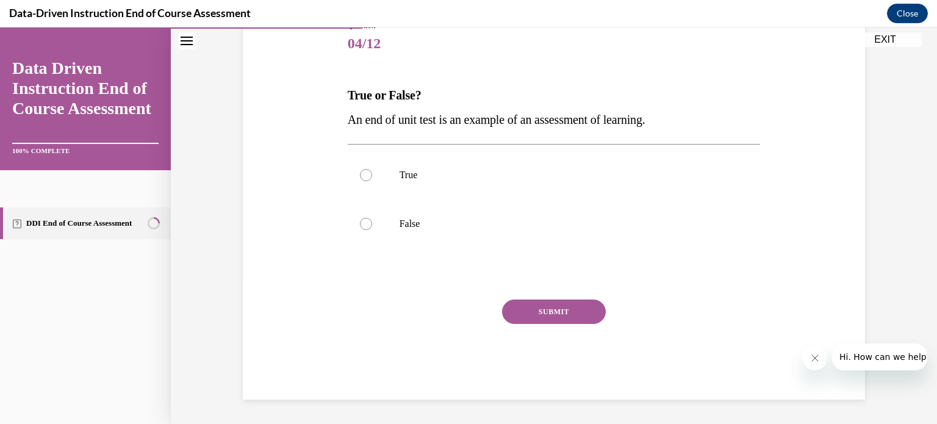
scroll to position [135, 0]
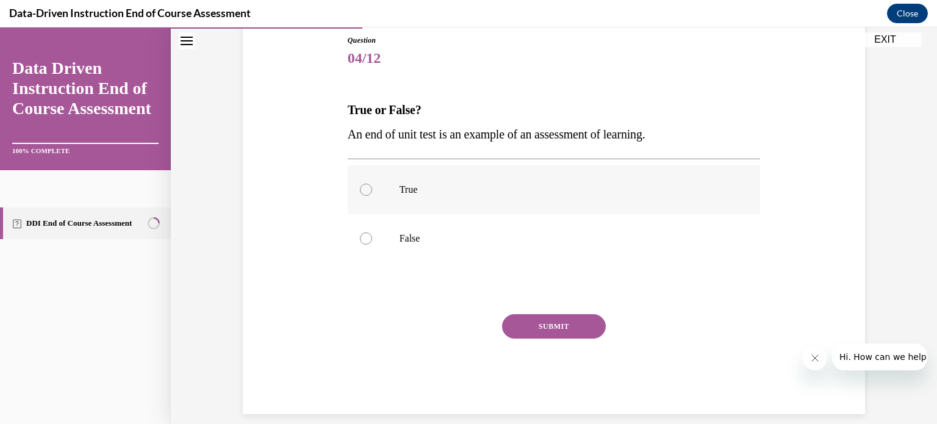
click at [361, 193] on div at bounding box center [366, 190] width 12 height 12
click at [361, 193] on input "True" at bounding box center [366, 190] width 12 height 12
radio input "true"
click at [542, 320] on button "SUBMIT" at bounding box center [554, 326] width 104 height 24
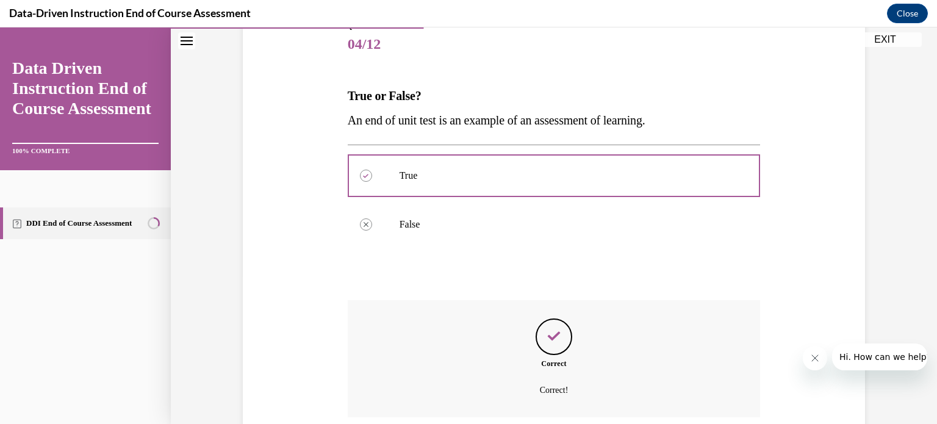
scroll to position [248, 0]
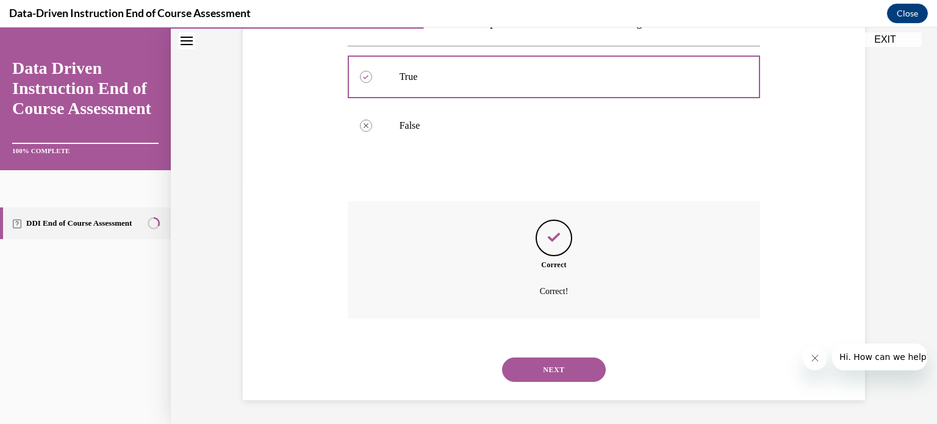
click at [558, 362] on button "NEXT" at bounding box center [554, 369] width 104 height 24
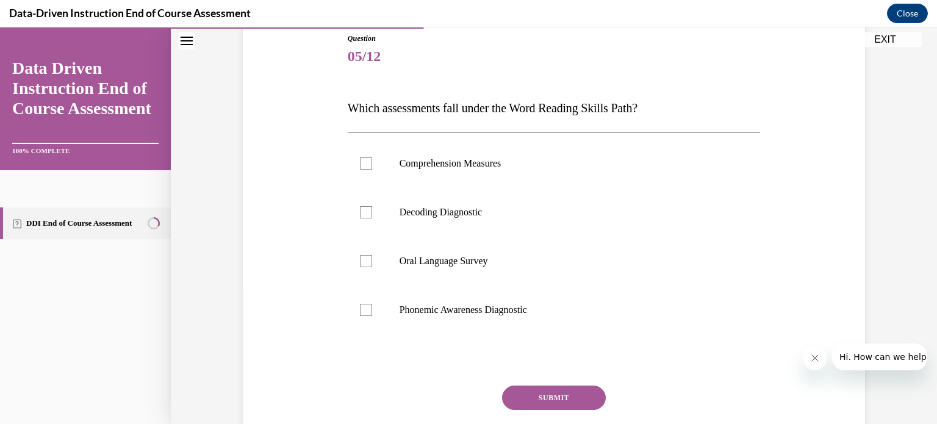
scroll to position [138, 0]
click at [360, 309] on div at bounding box center [366, 308] width 12 height 12
click at [360, 309] on input "Phonemic Awareness Diagnostic" at bounding box center [366, 308] width 12 height 12
checkbox input "true"
click at [542, 395] on button "SUBMIT" at bounding box center [554, 396] width 104 height 24
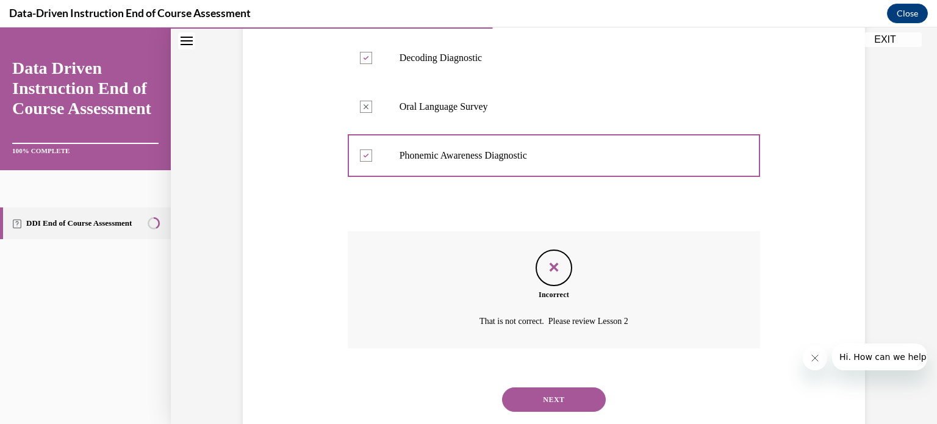
scroll to position [312, 0]
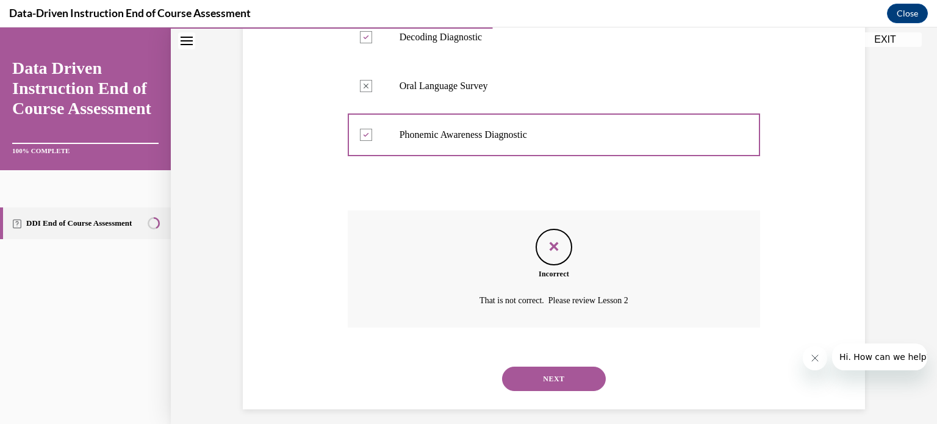
click at [557, 375] on button "NEXT" at bounding box center [554, 378] width 104 height 24
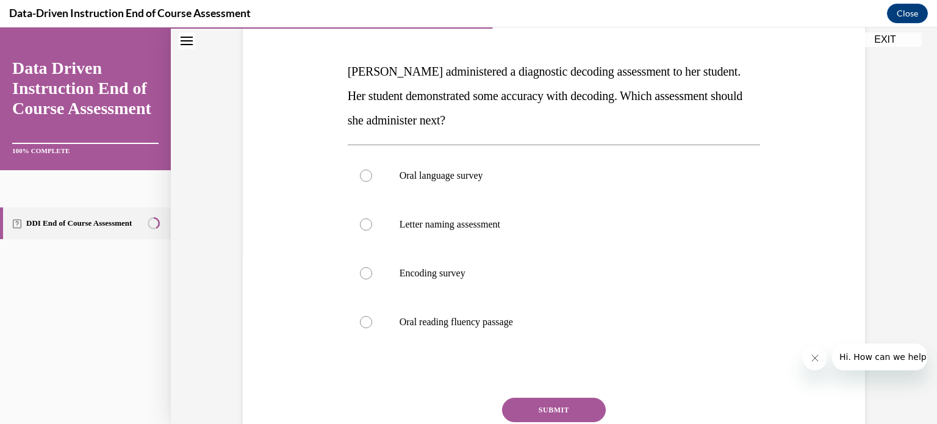
scroll to position [174, 0]
click at [557, 375] on div at bounding box center [554, 371] width 413 height 15
click at [363, 270] on div at bounding box center [366, 272] width 12 height 12
click at [363, 270] on input "Encoding survey" at bounding box center [366, 272] width 12 height 12
radio input "true"
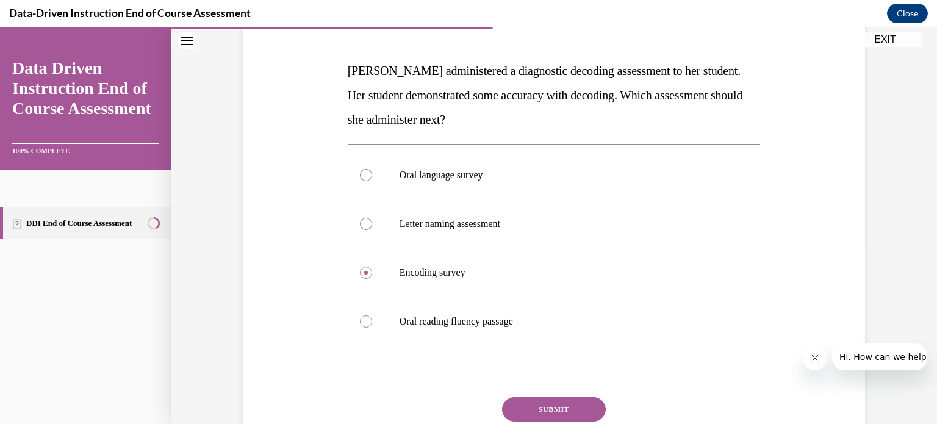
click at [556, 409] on button "SUBMIT" at bounding box center [554, 409] width 104 height 24
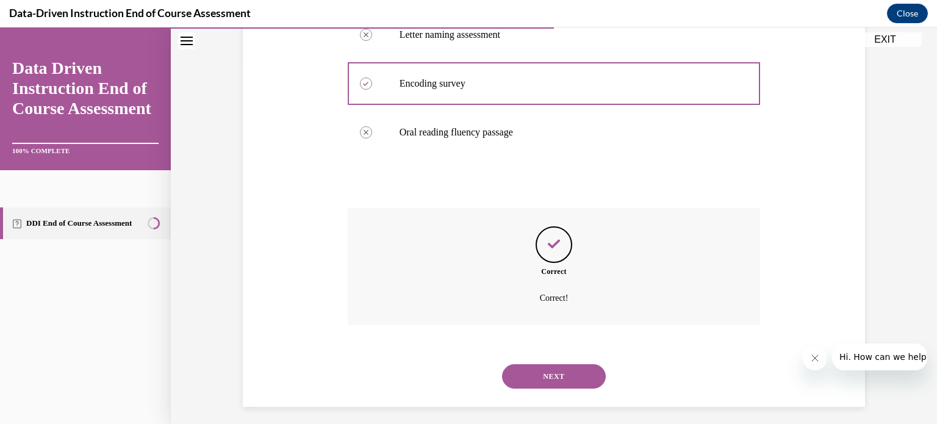
scroll to position [370, 0]
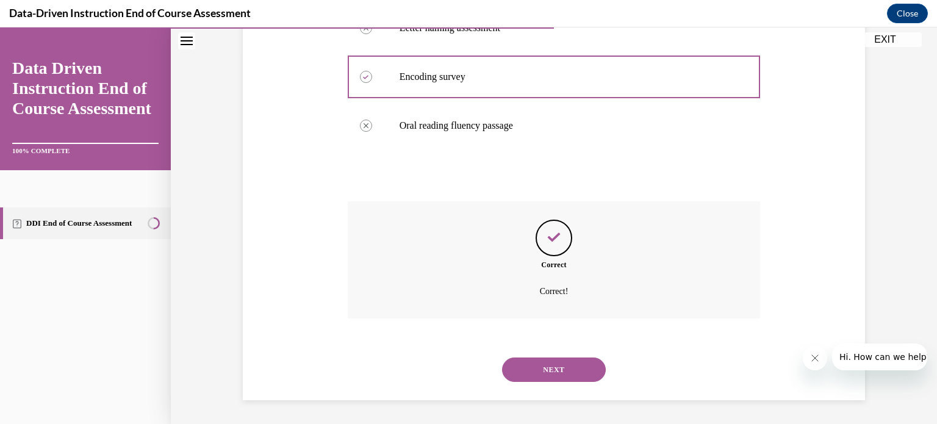
click at [579, 365] on button "NEXT" at bounding box center [554, 369] width 104 height 24
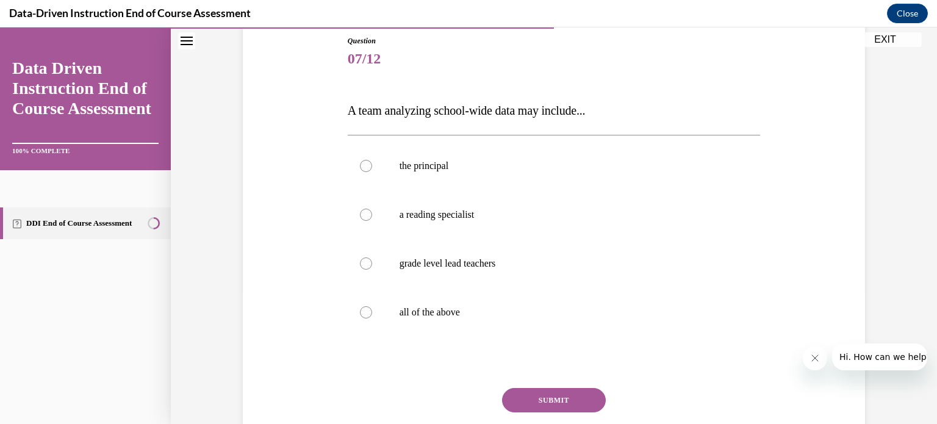
scroll to position [136, 0]
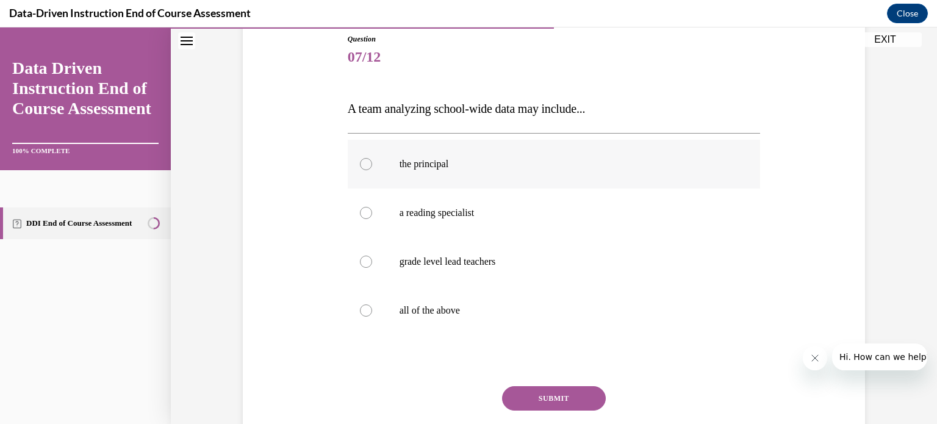
click at [360, 164] on div at bounding box center [366, 164] width 12 height 12
click at [360, 164] on input "the principal" at bounding box center [366, 164] width 12 height 12
radio input "true"
click at [364, 163] on circle at bounding box center [366, 164] width 4 height 4
click at [360, 163] on input "the principal" at bounding box center [366, 164] width 12 height 12
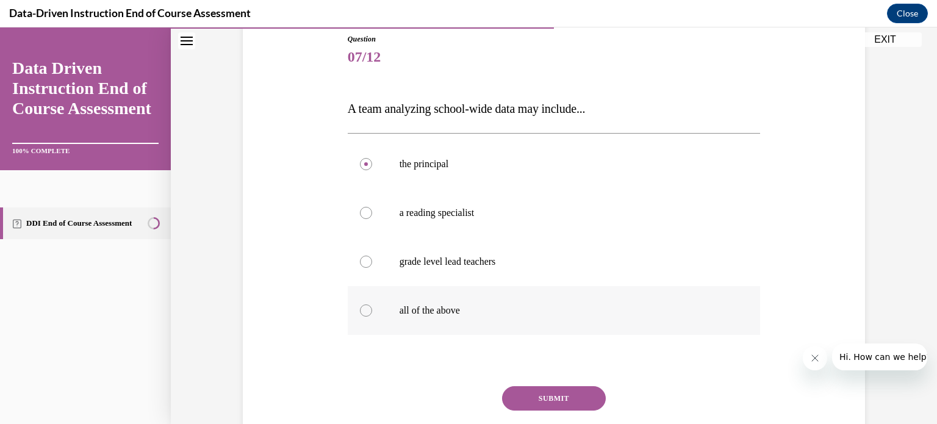
click at [363, 309] on div at bounding box center [366, 310] width 12 height 12
click at [363, 309] on input "all of the above" at bounding box center [366, 310] width 12 height 12
radio input "true"
click at [549, 396] on button "SUBMIT" at bounding box center [554, 398] width 104 height 24
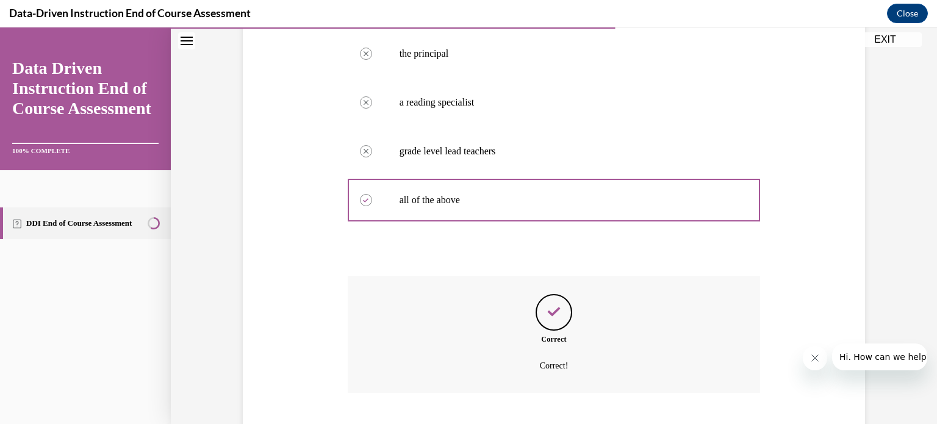
scroll to position [321, 0]
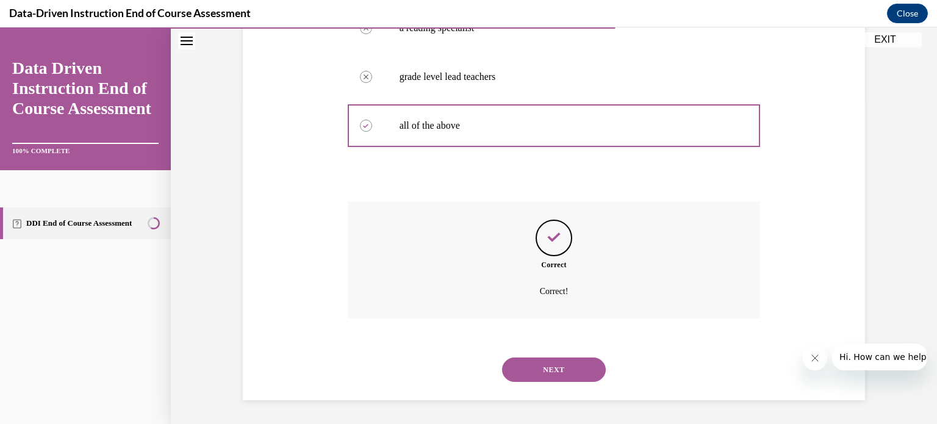
click at [548, 370] on button "NEXT" at bounding box center [554, 369] width 104 height 24
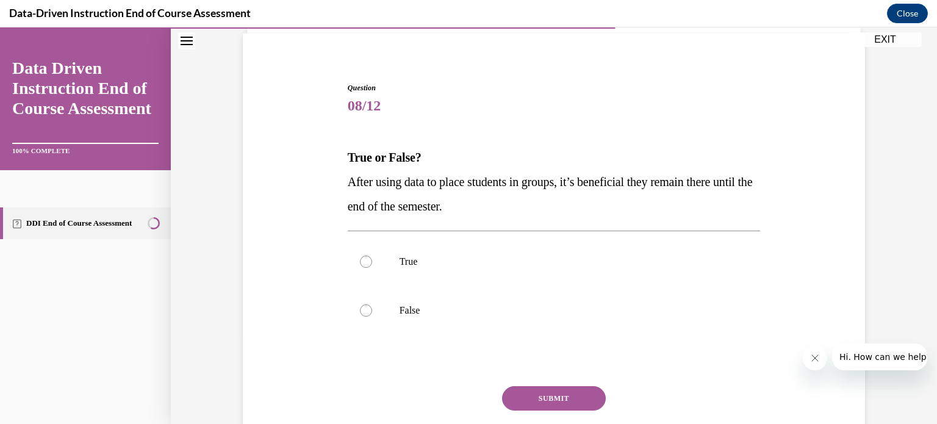
scroll to position [89, 0]
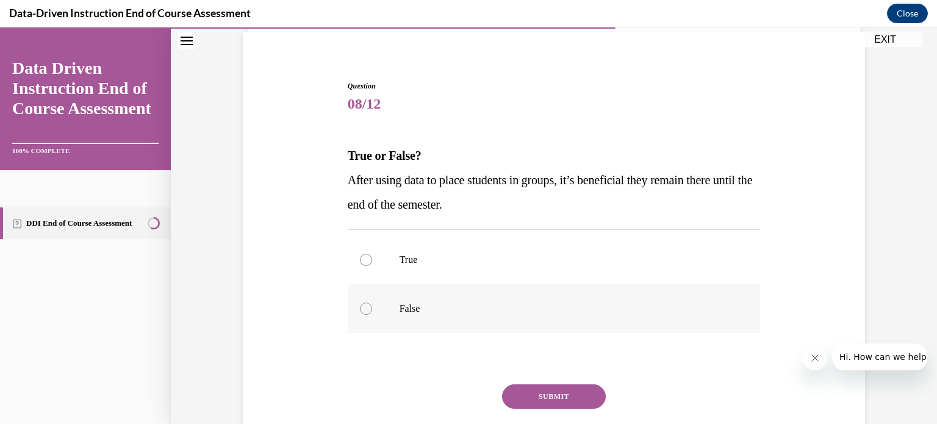
click at [361, 309] on div at bounding box center [366, 308] width 12 height 12
click at [361, 309] on input "False" at bounding box center [366, 308] width 12 height 12
radio input "true"
click at [535, 391] on button "SUBMIT" at bounding box center [554, 396] width 104 height 24
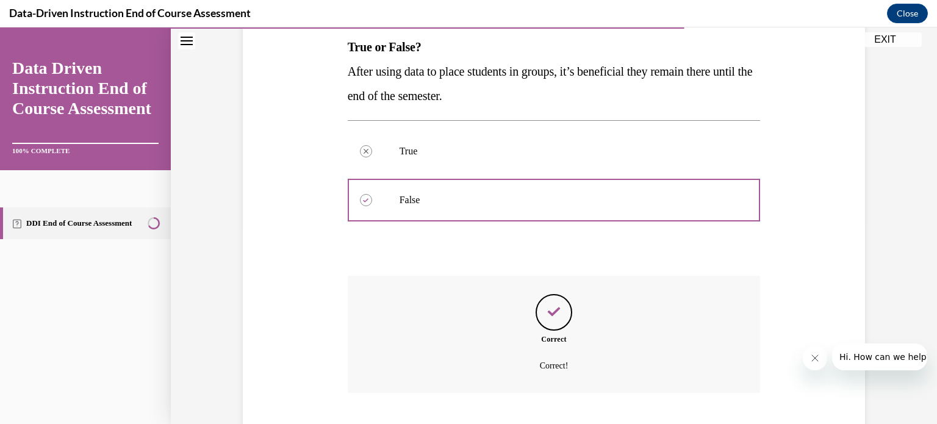
scroll to position [272, 0]
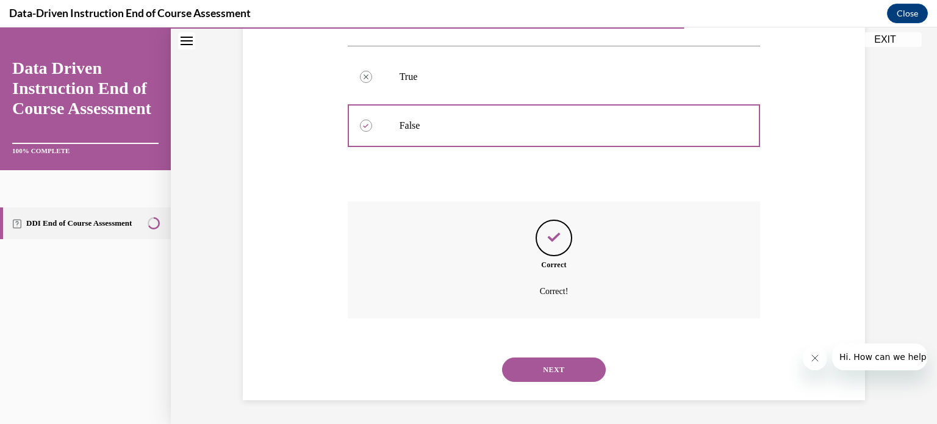
click at [553, 370] on button "NEXT" at bounding box center [554, 369] width 104 height 24
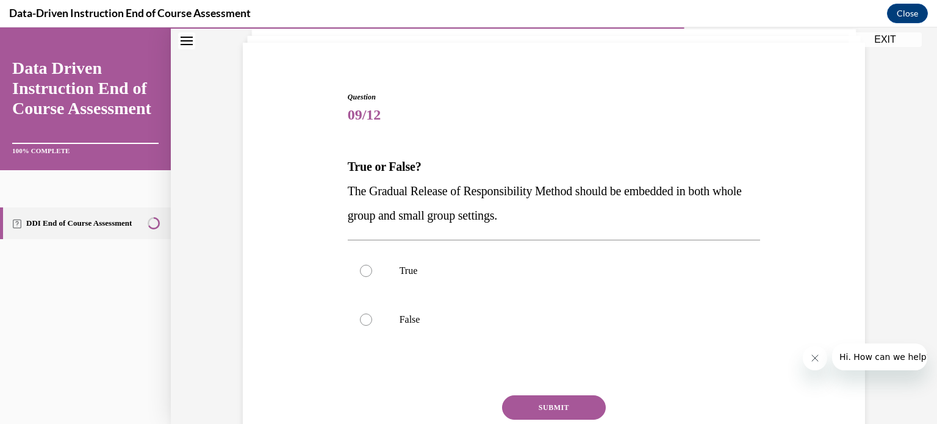
scroll to position [79, 0]
click at [361, 273] on div at bounding box center [366, 269] width 12 height 12
click at [361, 273] on input "True" at bounding box center [366, 269] width 12 height 12
radio input "true"
click at [529, 398] on button "SUBMIT" at bounding box center [554, 406] width 104 height 24
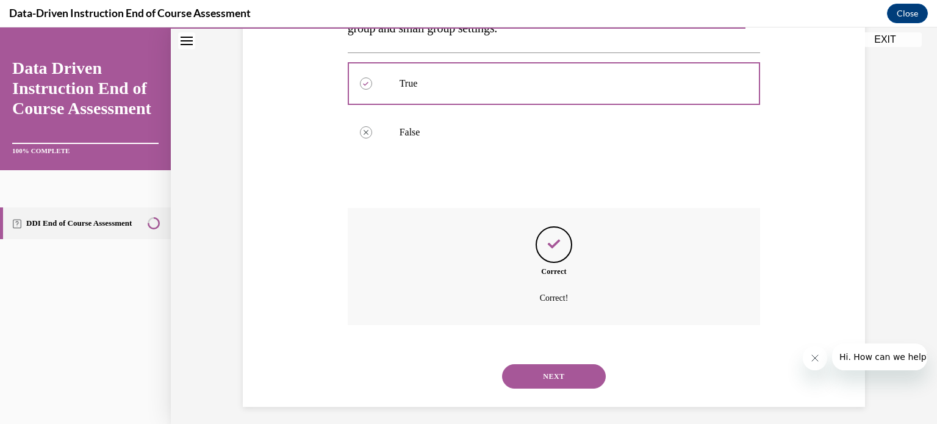
scroll to position [272, 0]
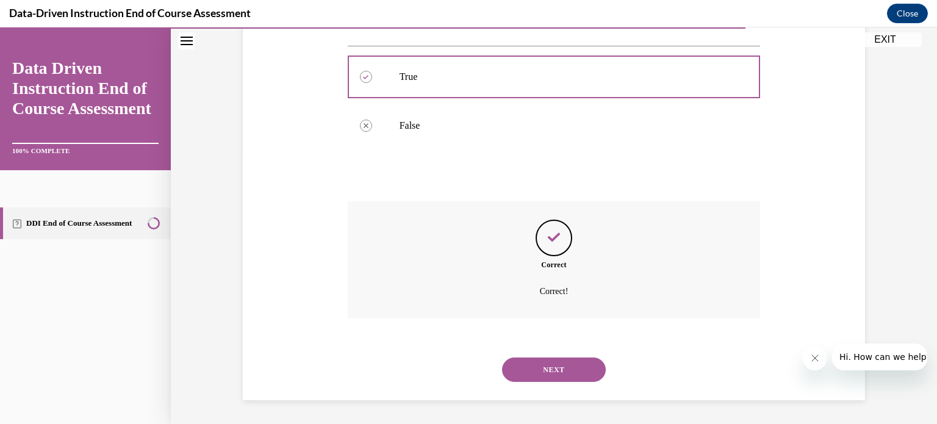
click at [549, 364] on button "NEXT" at bounding box center [554, 369] width 104 height 24
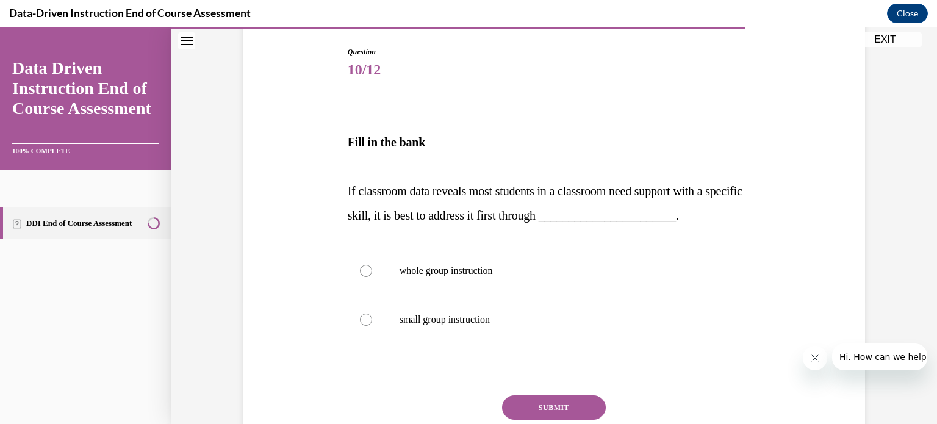
scroll to position [127, 0]
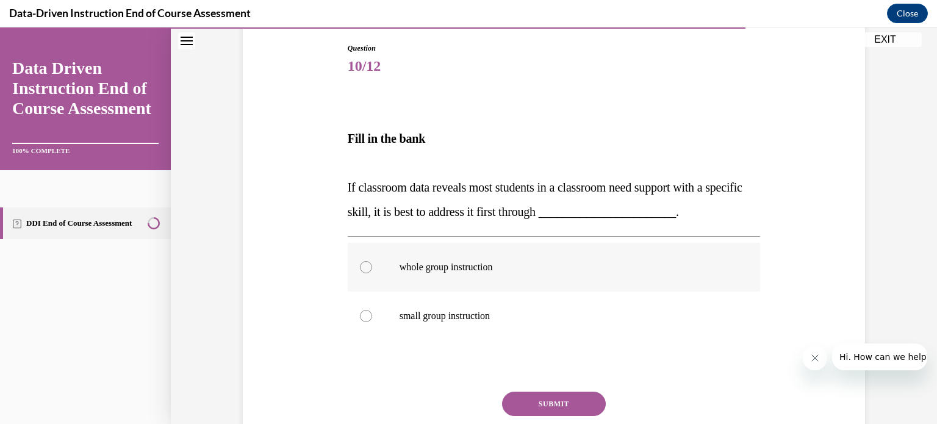
click at [360, 264] on div at bounding box center [366, 267] width 12 height 12
click at [360, 264] on input "whole group instruction" at bounding box center [366, 267] width 12 height 12
radio input "true"
click at [539, 397] on button "SUBMIT" at bounding box center [554, 404] width 104 height 24
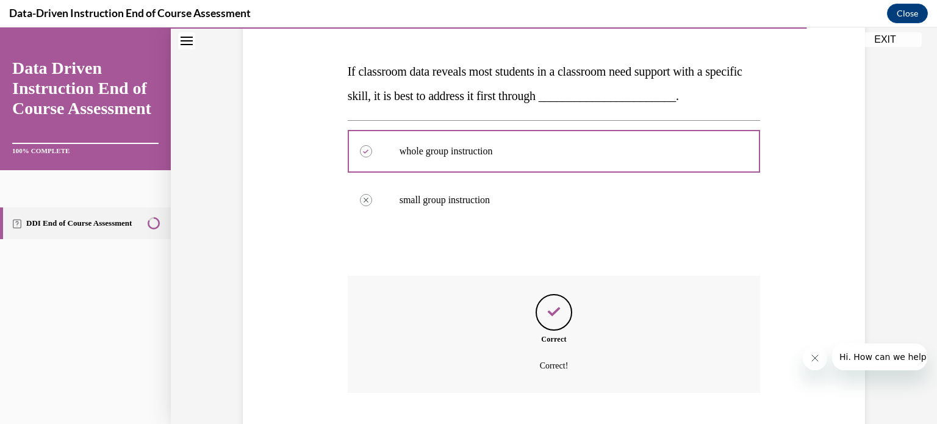
scroll to position [317, 0]
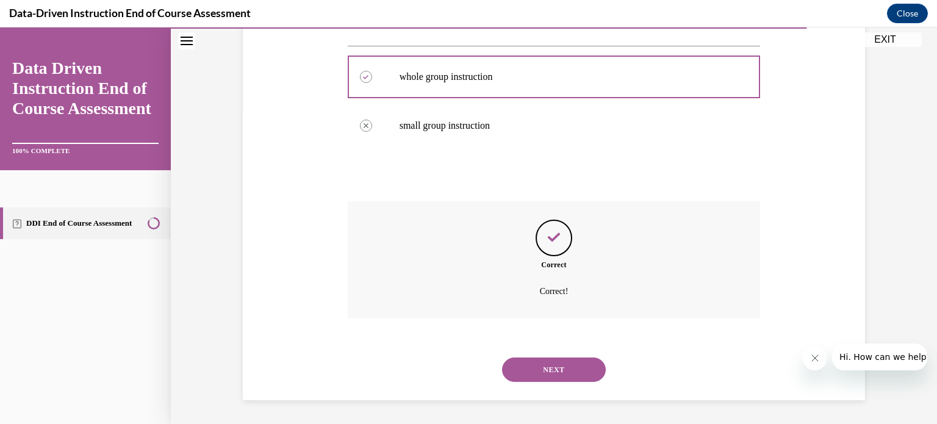
click at [540, 367] on button "NEXT" at bounding box center [554, 369] width 104 height 24
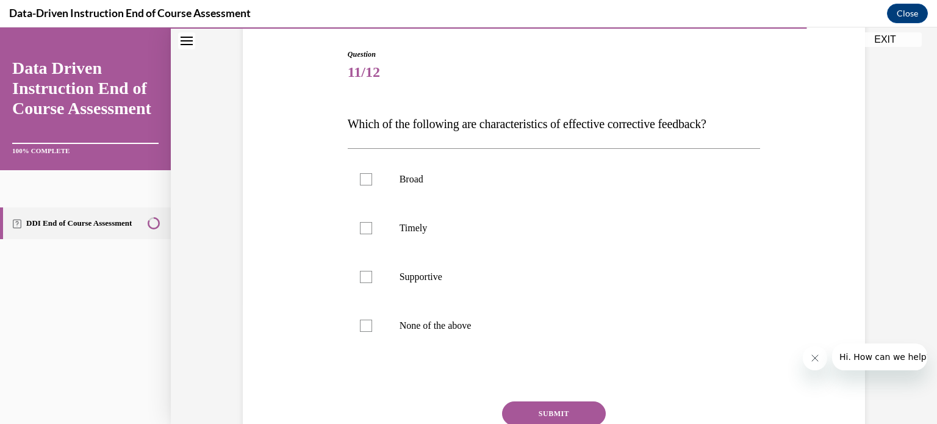
scroll to position [127, 0]
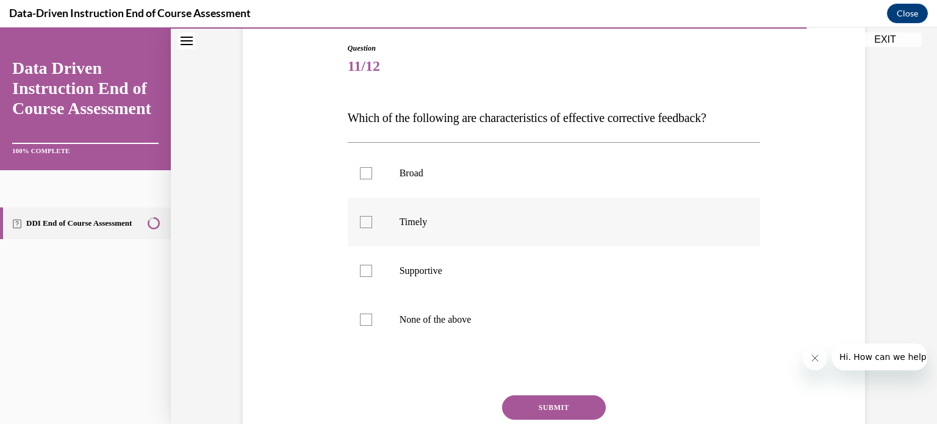
click at [360, 220] on div at bounding box center [366, 222] width 12 height 12
click at [360, 220] on input "Timely" at bounding box center [366, 222] width 12 height 12
checkbox input "true"
drag, startPoint x: 358, startPoint y: 220, endPoint x: 358, endPoint y: 267, distance: 47.0
click at [358, 267] on ul "Broad Timely Supportive None of the above" at bounding box center [554, 246] width 413 height 195
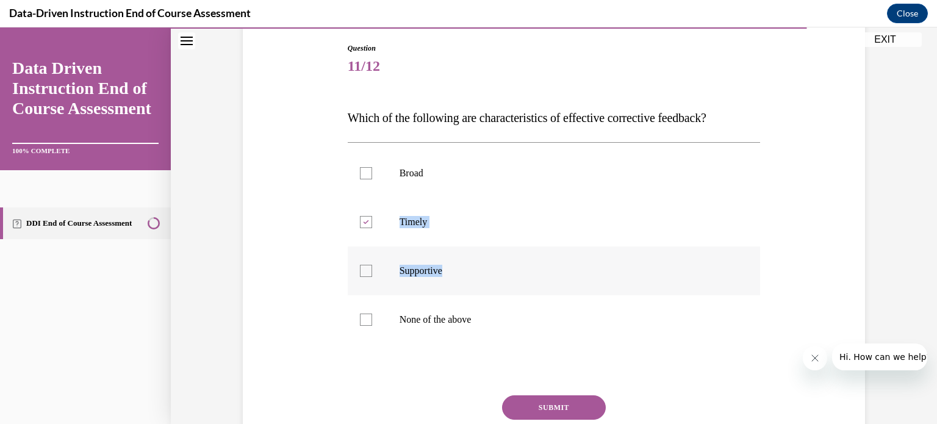
click at [365, 270] on div at bounding box center [366, 271] width 12 height 12
click at [365, 270] on input "Supportive" at bounding box center [366, 271] width 12 height 12
checkbox input "true"
click at [557, 402] on button "SUBMIT" at bounding box center [554, 407] width 104 height 24
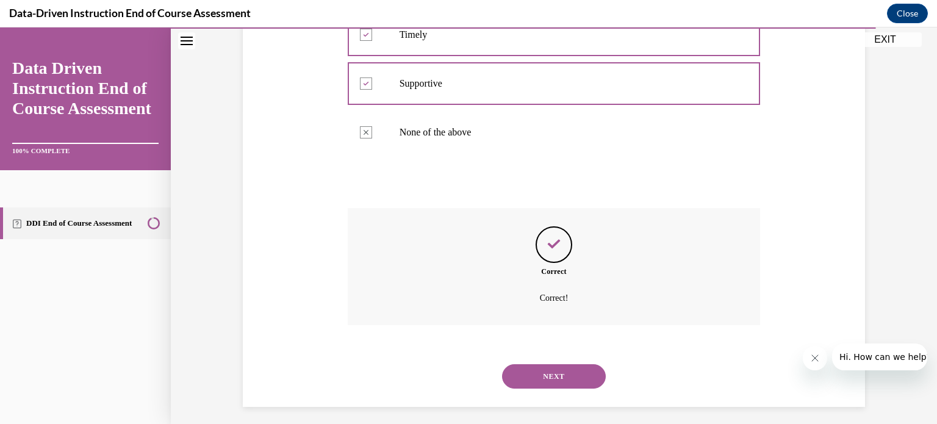
scroll to position [321, 0]
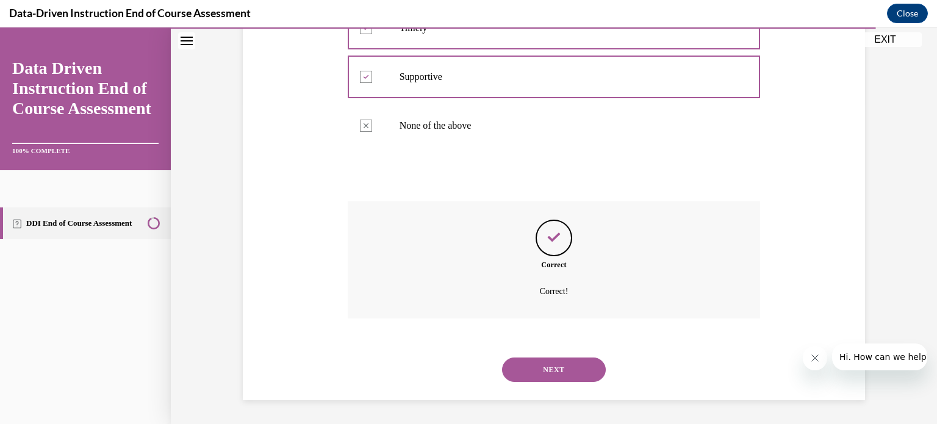
click at [554, 370] on button "NEXT" at bounding box center [554, 369] width 104 height 24
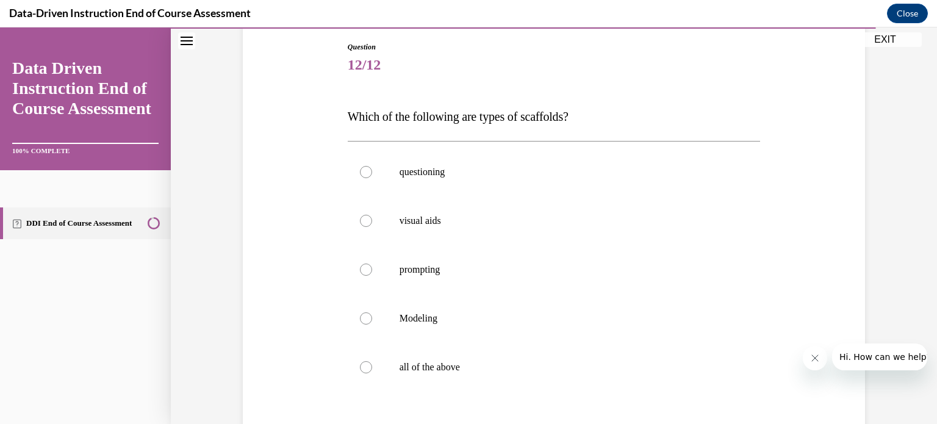
scroll to position [129, 0]
click at [362, 365] on div at bounding box center [366, 366] width 12 height 12
click at [362, 365] on input "all of the above" at bounding box center [366, 366] width 12 height 12
radio input "true"
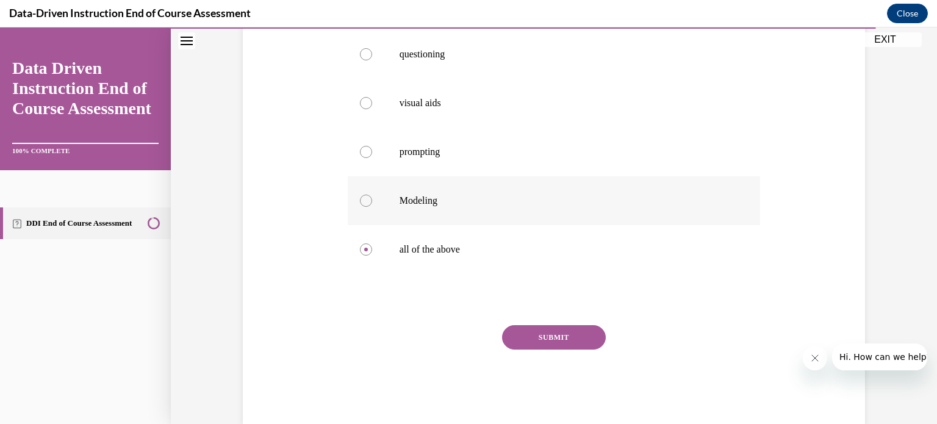
scroll to position [246, 0]
click at [531, 336] on button "SUBMIT" at bounding box center [554, 336] width 104 height 24
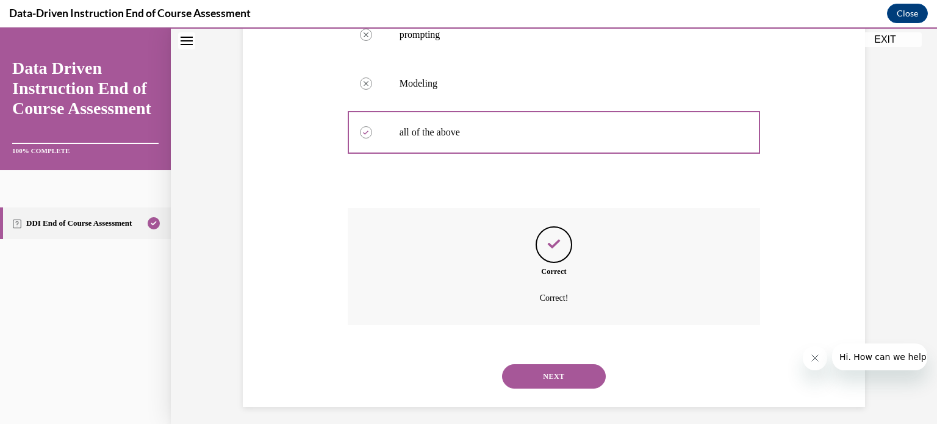
scroll to position [370, 0]
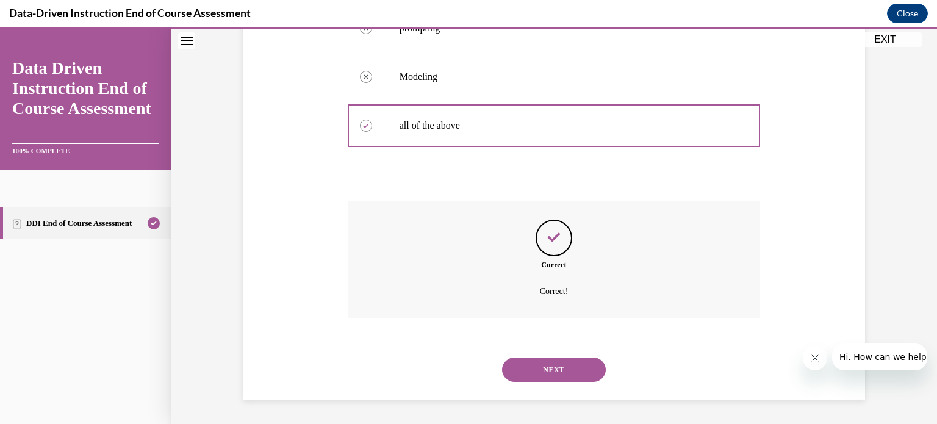
click at [545, 370] on button "NEXT" at bounding box center [554, 369] width 104 height 24
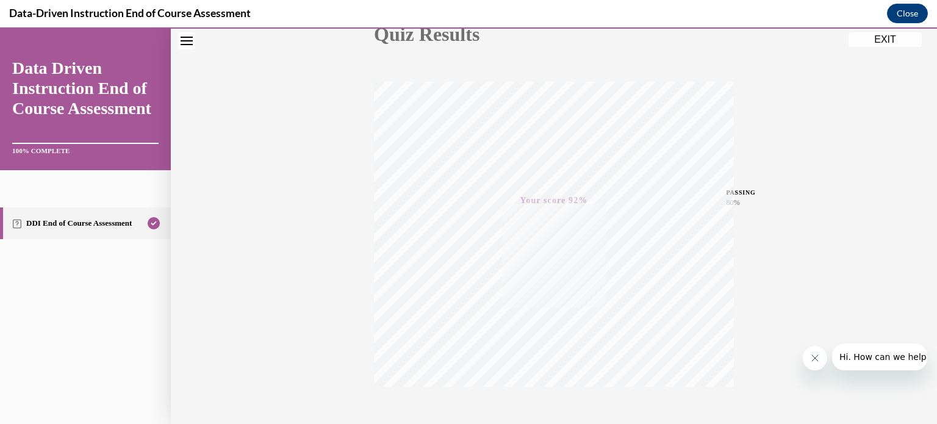
scroll to position [228, 0]
click at [878, 41] on button "EXIT" at bounding box center [884, 39] width 73 height 15
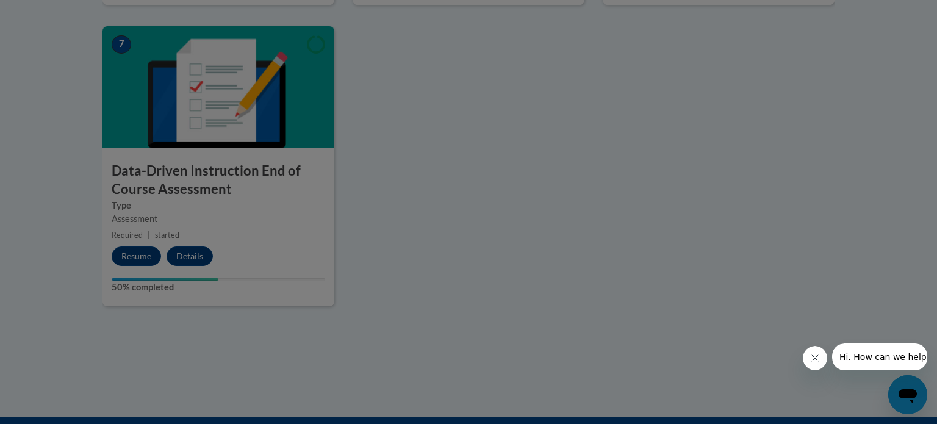
scroll to position [0, 0]
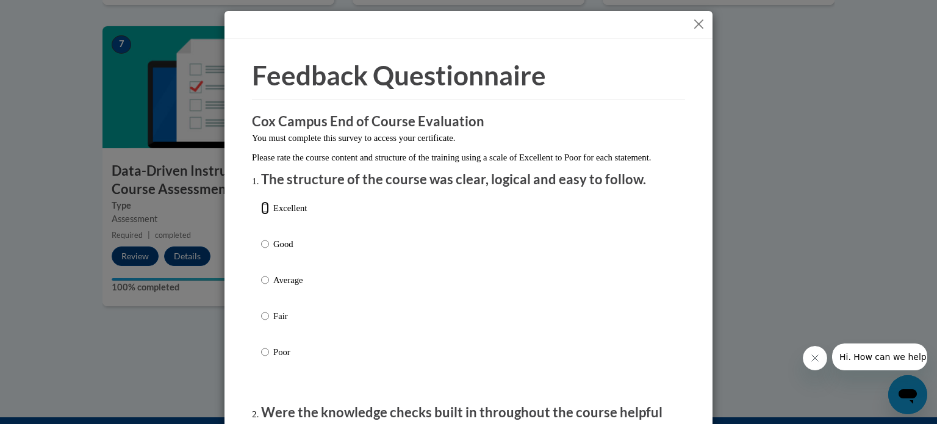
click at [261, 215] on input "Excellent" at bounding box center [265, 207] width 8 height 13
radio input "true"
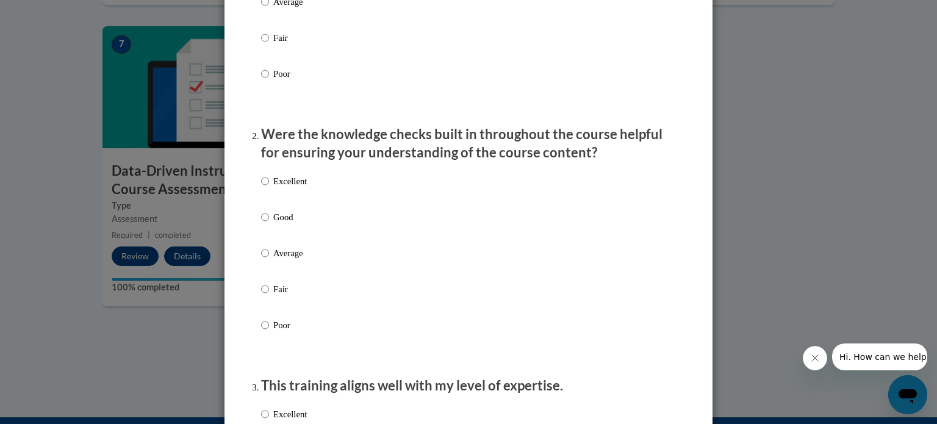
scroll to position [281, 0]
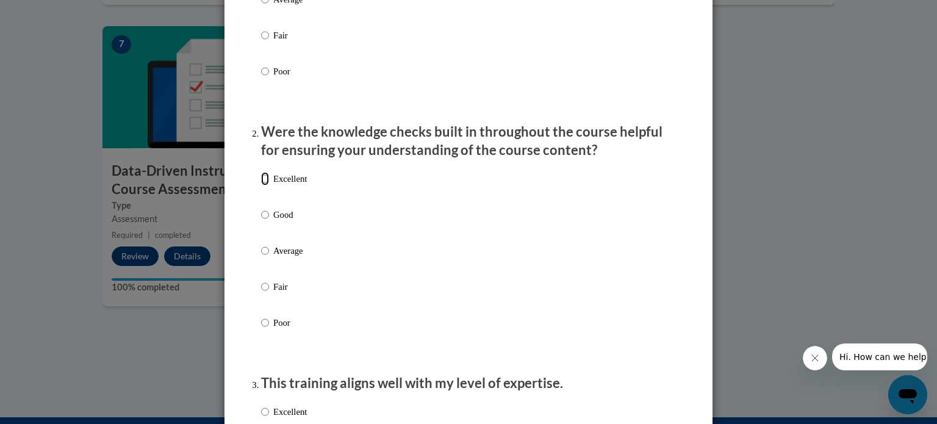
click at [261, 185] on input "Excellent" at bounding box center [265, 178] width 8 height 13
radio input "true"
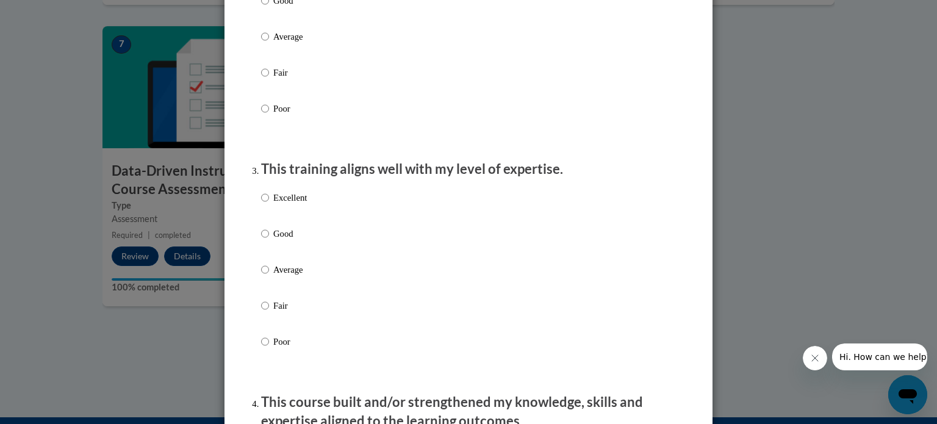
scroll to position [495, 0]
click at [261, 204] on input "Excellent" at bounding box center [265, 196] width 8 height 13
radio input "true"
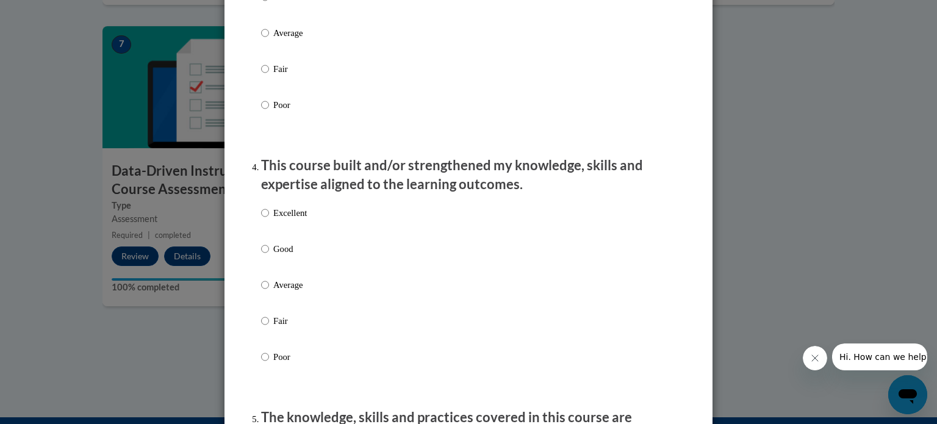
scroll to position [732, 0]
click at [261, 219] on input "Excellent" at bounding box center [265, 212] width 8 height 13
radio input "true"
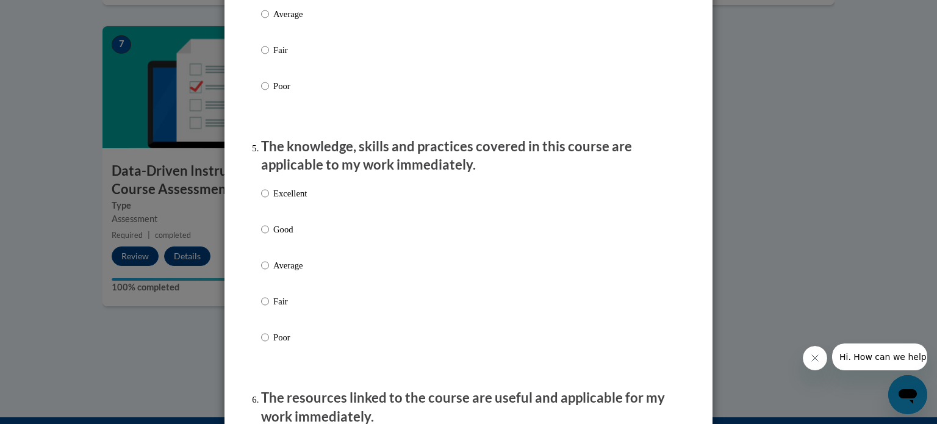
scroll to position [1012, 0]
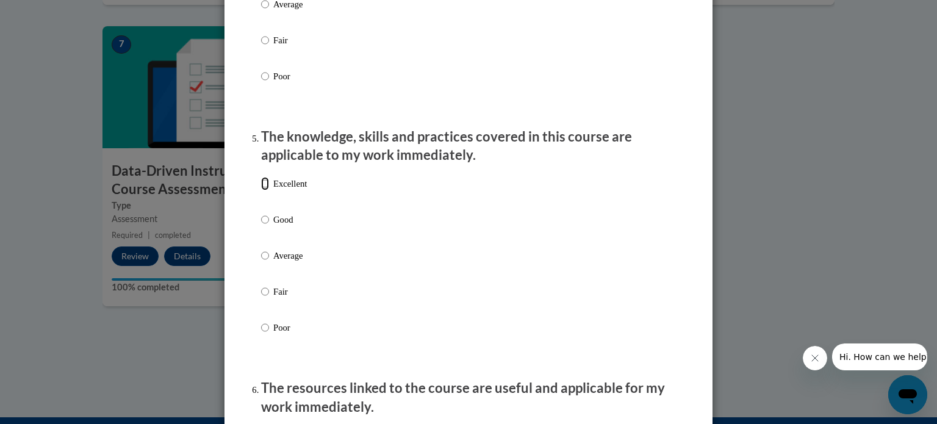
click at [261, 190] on input "Excellent" at bounding box center [265, 183] width 8 height 13
radio input "true"
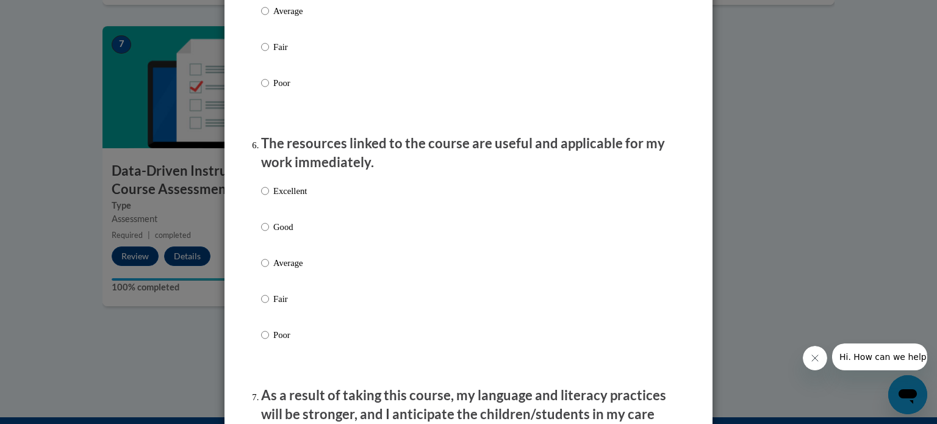
scroll to position [1260, 0]
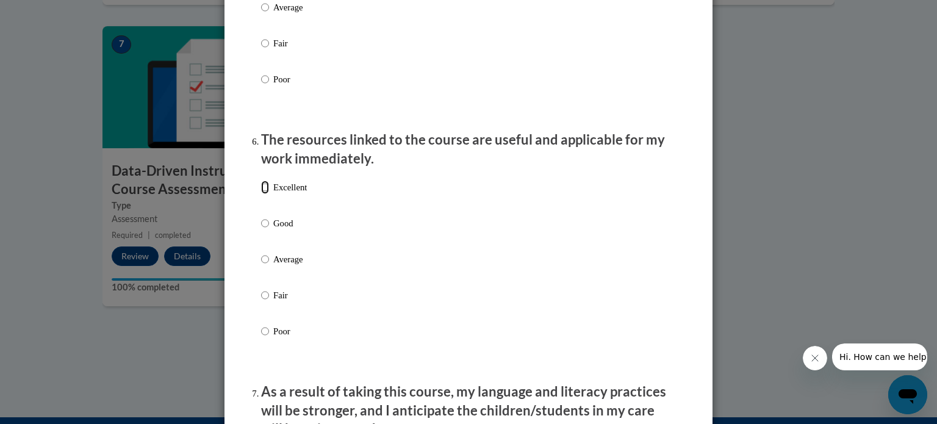
click at [261, 194] on input "Excellent" at bounding box center [265, 187] width 8 height 13
radio input "true"
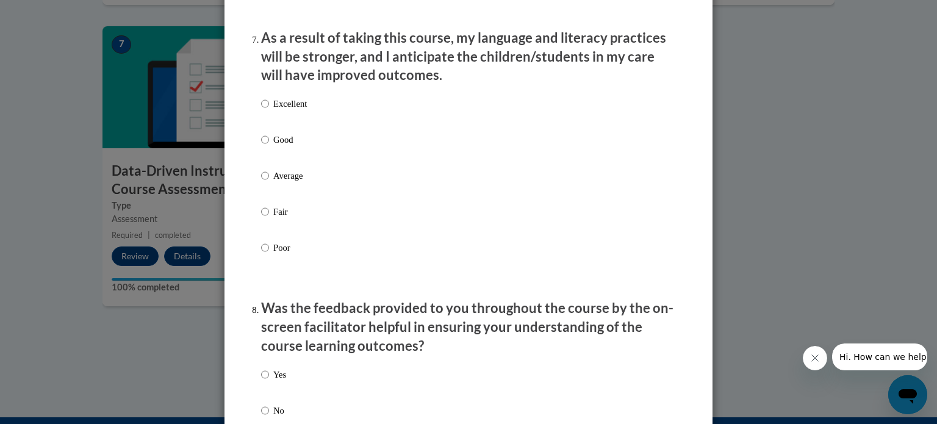
scroll to position [1612, 0]
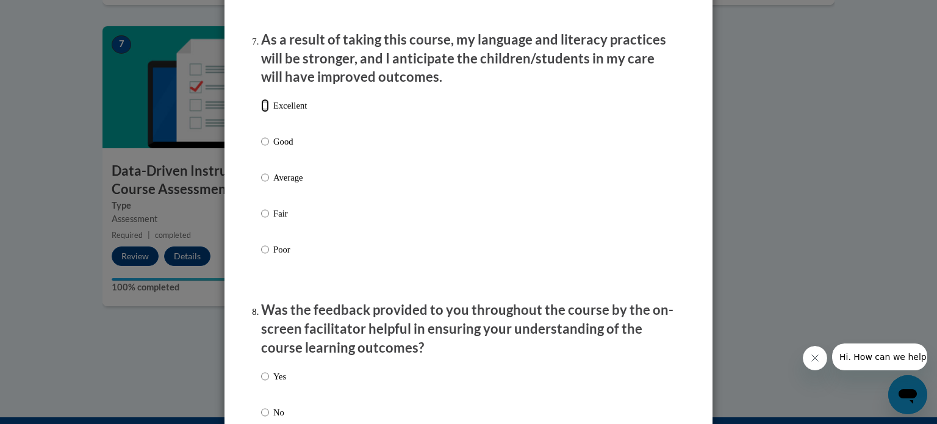
click at [261, 112] on input "Excellent" at bounding box center [265, 105] width 8 height 13
radio input "true"
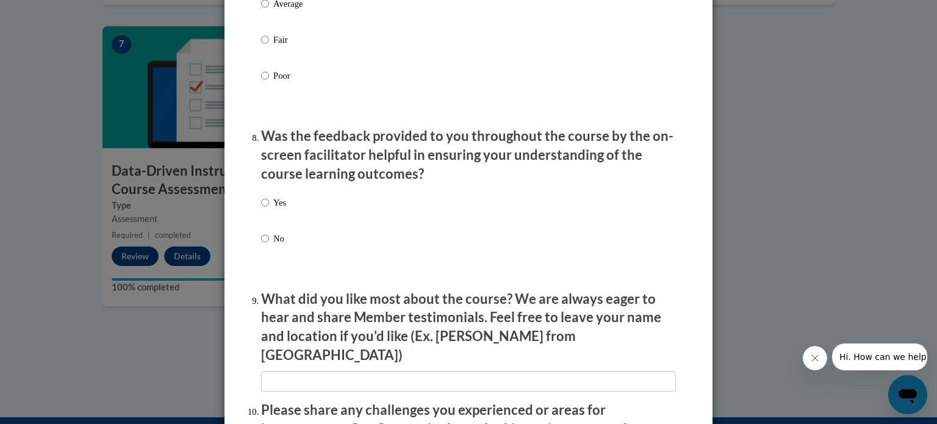
scroll to position [1787, 0]
click at [261, 208] on input "Yes" at bounding box center [265, 201] width 8 height 13
radio input "true"
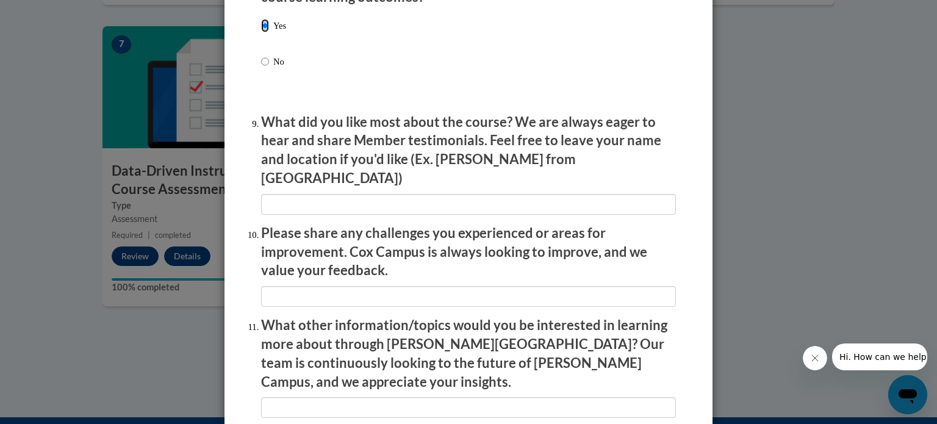
scroll to position [1963, 0]
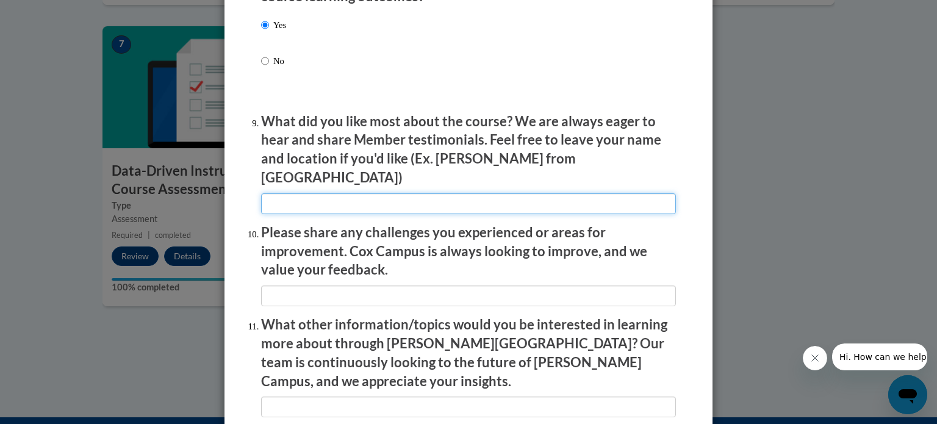
click at [328, 199] on input "textbox" at bounding box center [468, 203] width 415 height 21
type input "I"
click at [305, 197] on input "textbox" at bounding box center [468, 203] width 415 height 21
click at [341, 203] on input "textbox" at bounding box center [468, 203] width 415 height 21
type input "Provided in depth study into my practice"
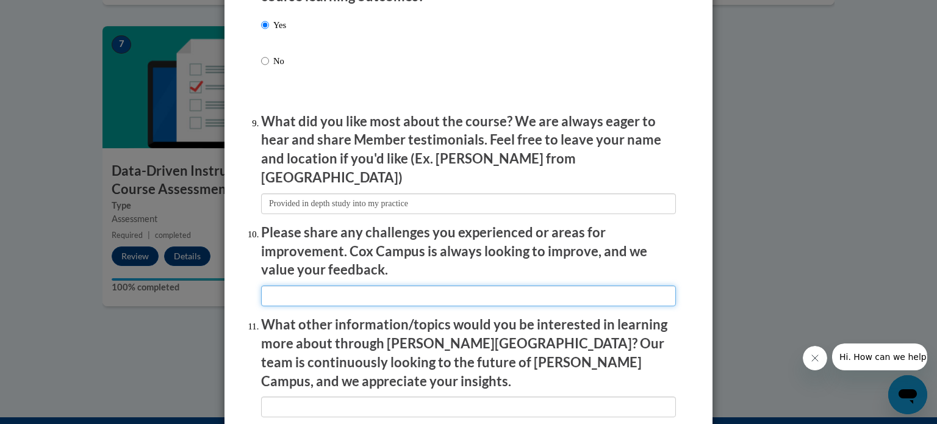
click at [327, 290] on input "textbox" at bounding box center [468, 295] width 415 height 21
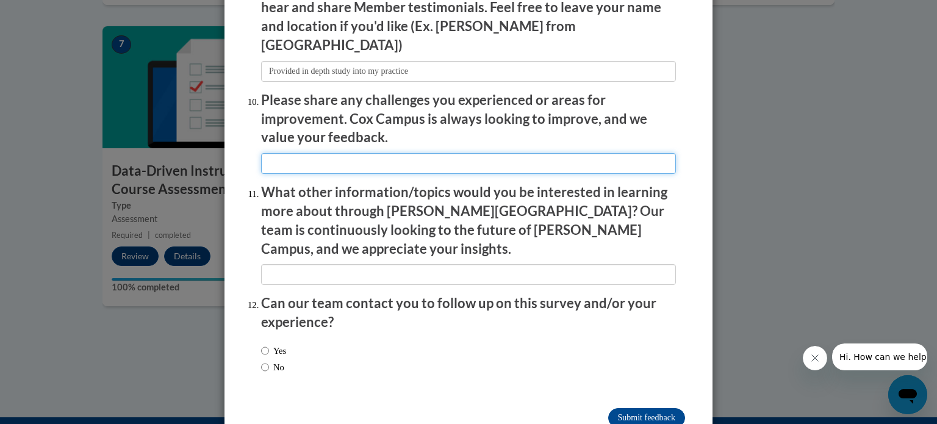
scroll to position [2115, 0]
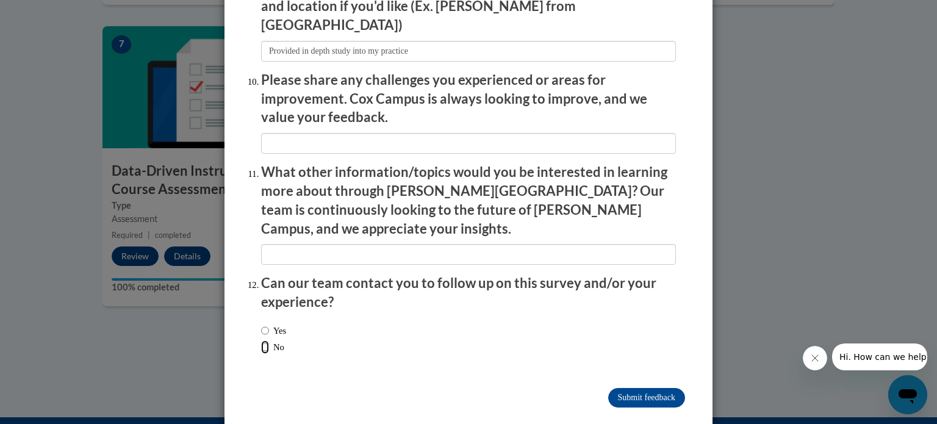
click at [261, 340] on input "No" at bounding box center [265, 346] width 8 height 13
radio input "true"
click at [649, 388] on input "Submit feedback" at bounding box center [646, 398] width 77 height 20
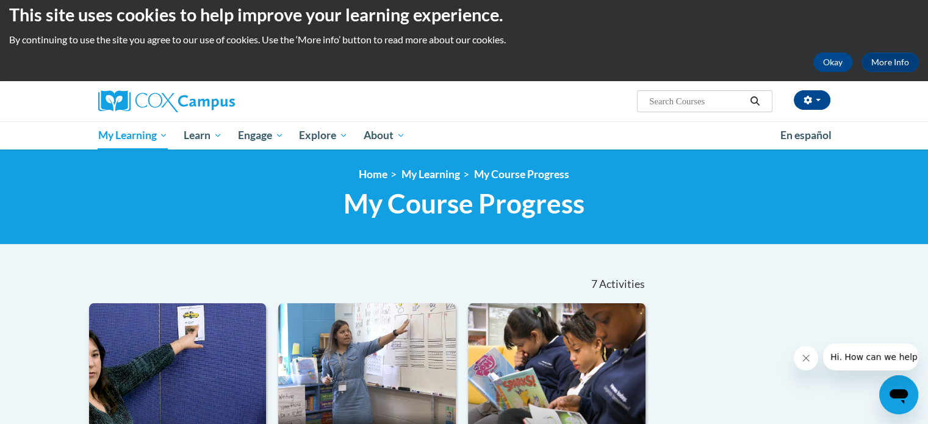
scroll to position [9, 0]
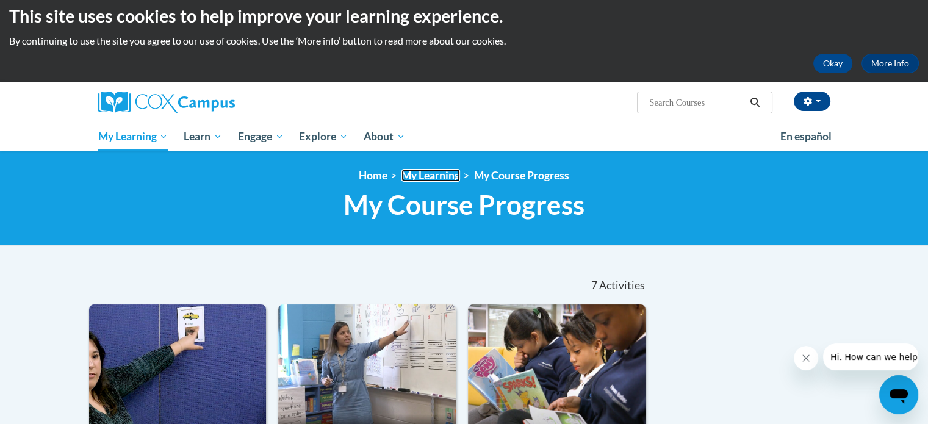
click at [427, 174] on link "My Learning" at bounding box center [430, 175] width 59 height 13
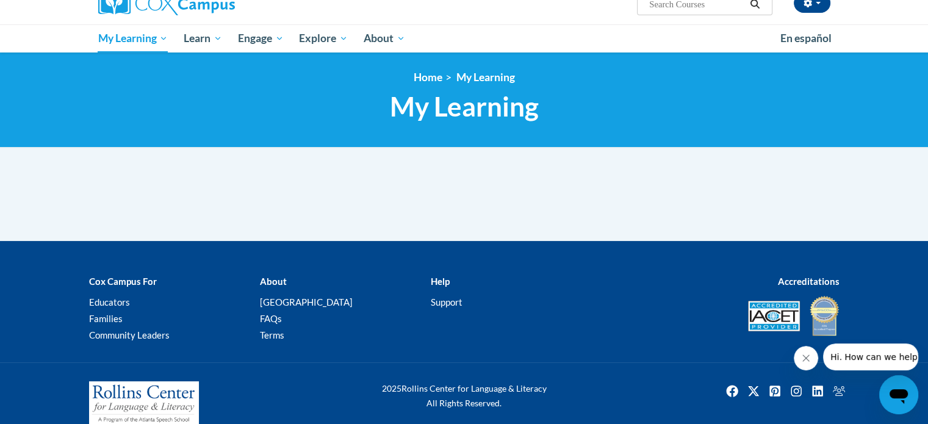
scroll to position [107, 0]
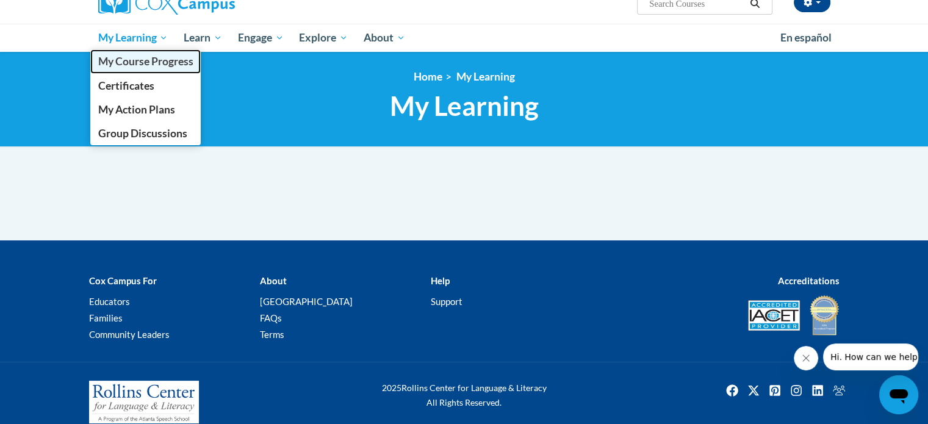
click at [152, 62] on span "My Course Progress" at bounding box center [145, 61] width 95 height 13
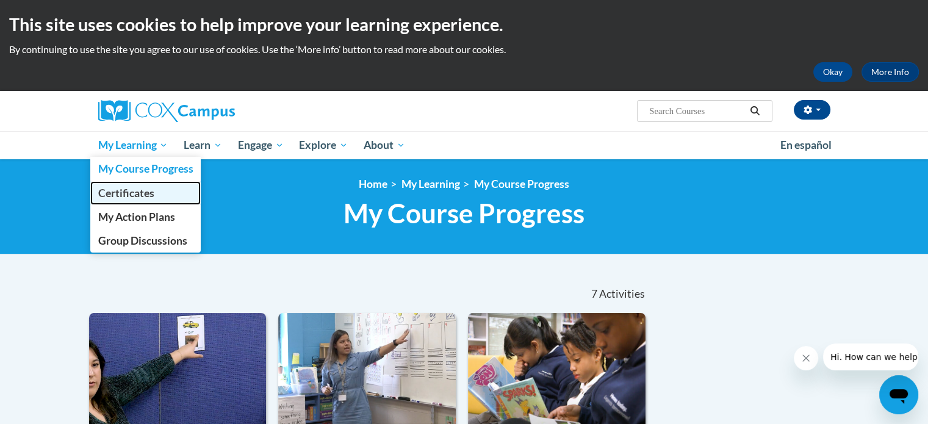
click at [144, 192] on span "Certificates" at bounding box center [126, 193] width 56 height 13
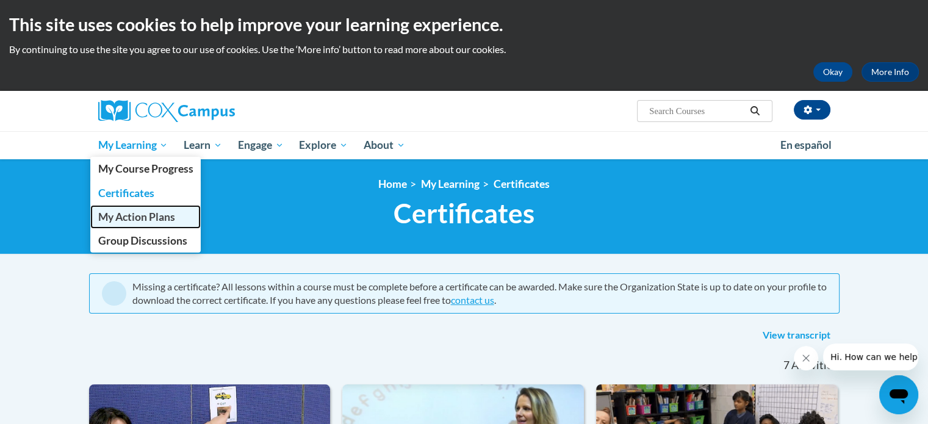
click at [149, 217] on span "My Action Plans" at bounding box center [136, 216] width 77 height 13
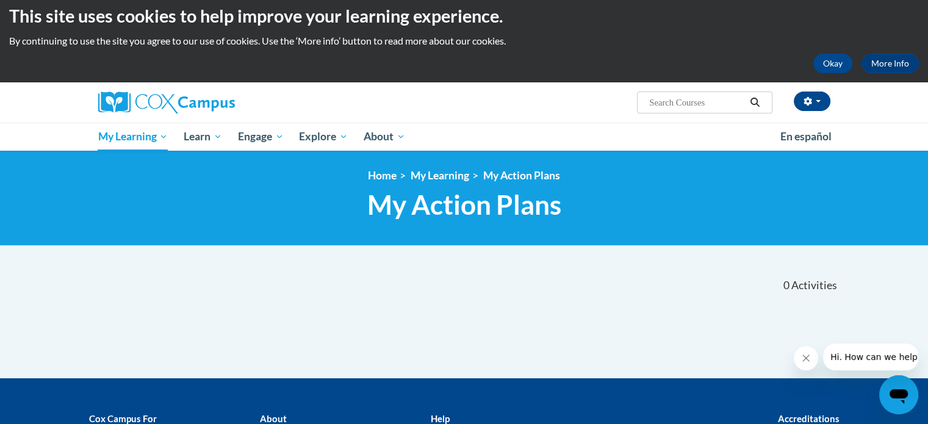
scroll to position [9, 0]
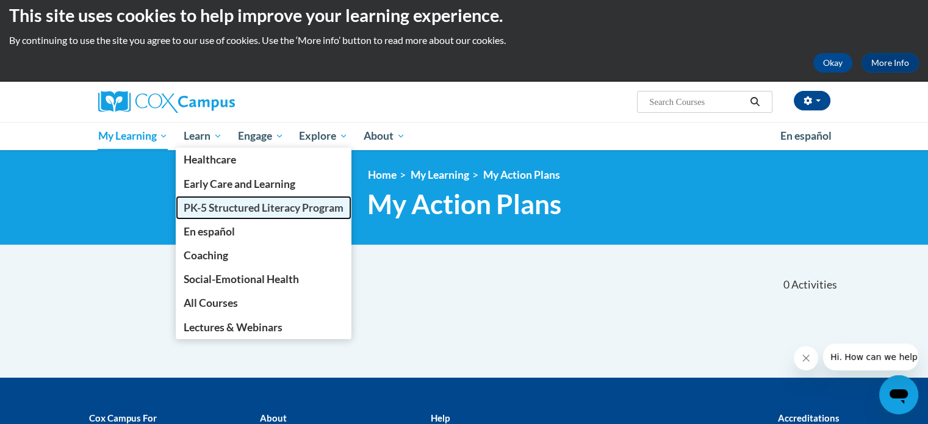
click at [224, 209] on span "PK-5 Structured Literacy Program" at bounding box center [264, 207] width 160 height 13
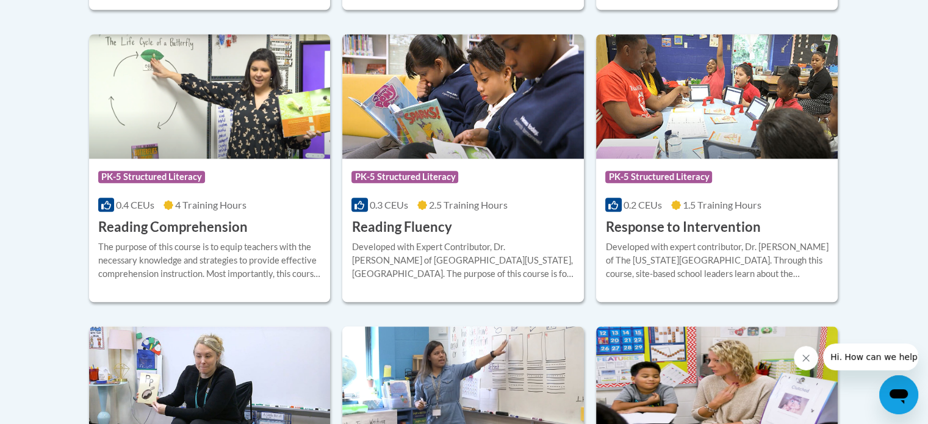
scroll to position [1153, 0]
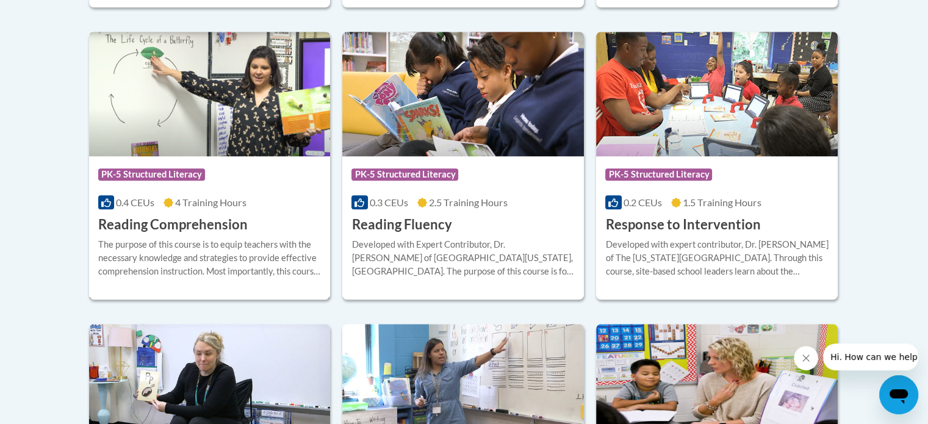
click at [217, 214] on div "Course Category: PK-5 Structured Literacy 0.4 CEUs 4 Training Hours COURSE Read…" at bounding box center [209, 195] width 241 height 78
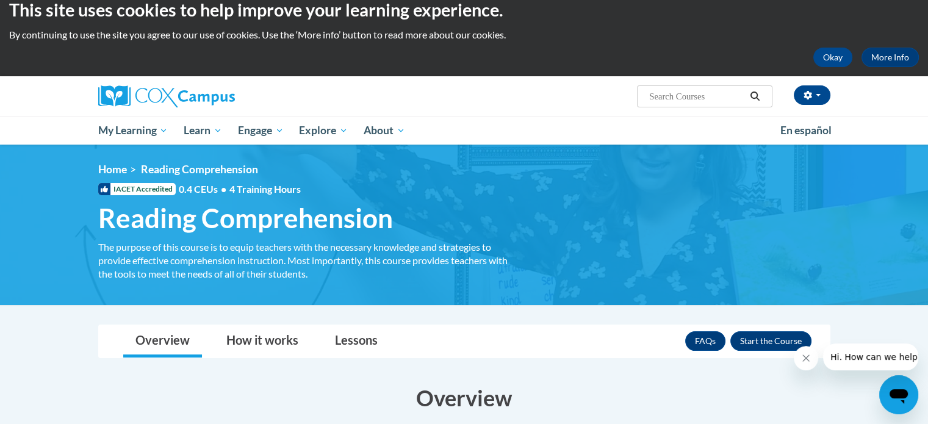
scroll to position [7, 0]
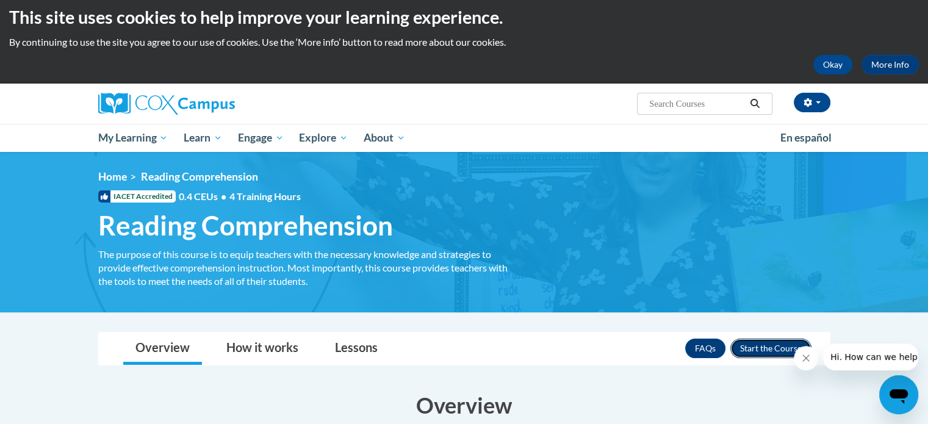
click at [754, 341] on button "Enroll" at bounding box center [770, 348] width 81 height 20
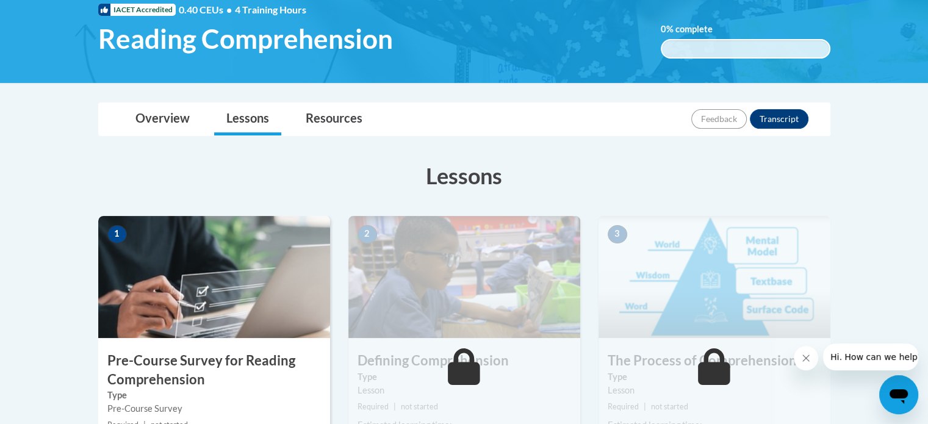
scroll to position [193, 0]
